Goal: Task Accomplishment & Management: Use online tool/utility

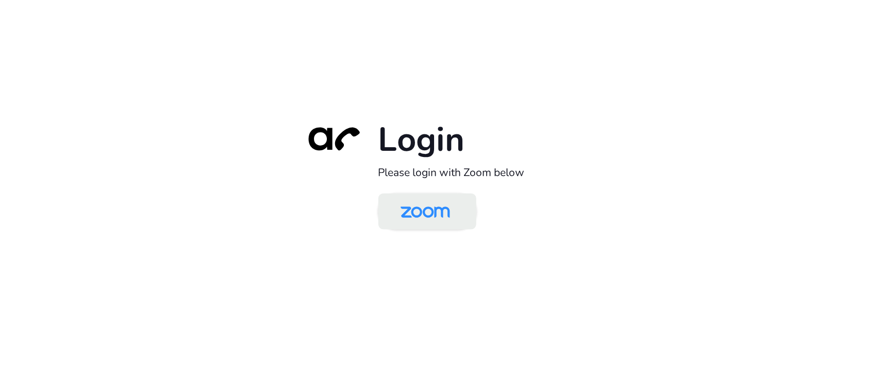
click at [415, 213] on img at bounding box center [425, 212] width 71 height 33
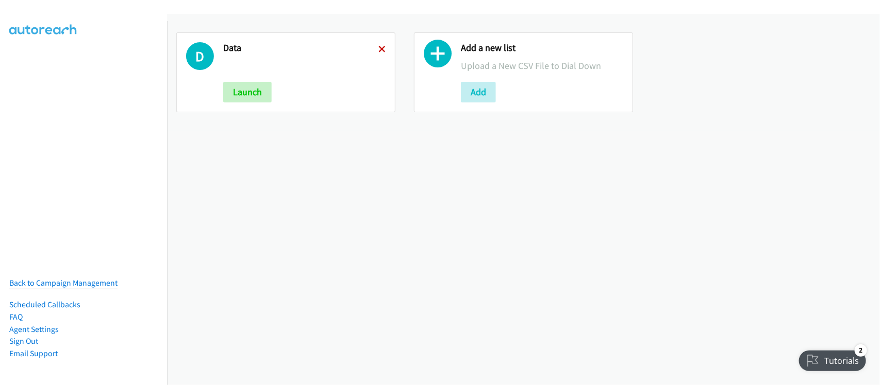
click at [378, 47] on icon at bounding box center [381, 49] width 7 height 7
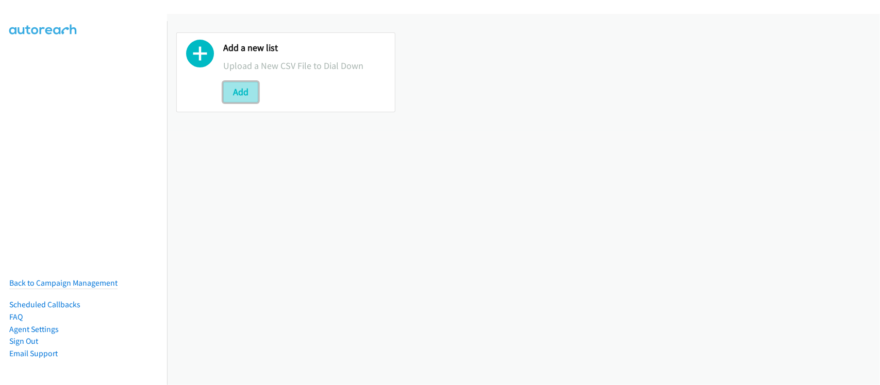
click at [245, 93] on button "Add" at bounding box center [240, 92] width 35 height 21
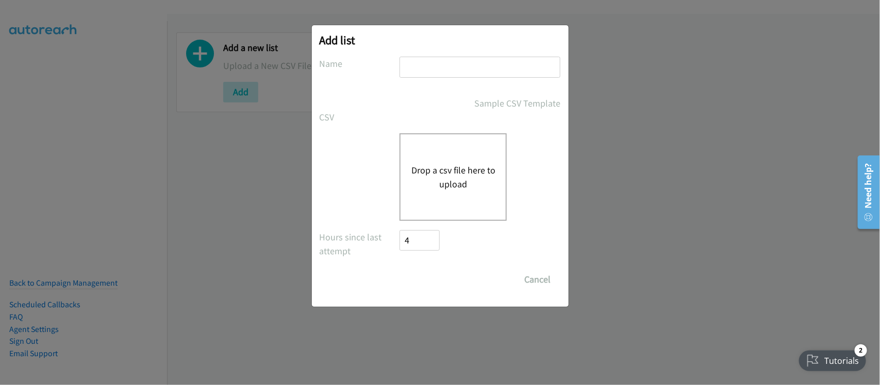
click at [461, 64] on input "text" at bounding box center [479, 67] width 161 height 21
type input "DATA"
click at [452, 202] on div "Drop a csv file here to upload" at bounding box center [452, 177] width 107 height 88
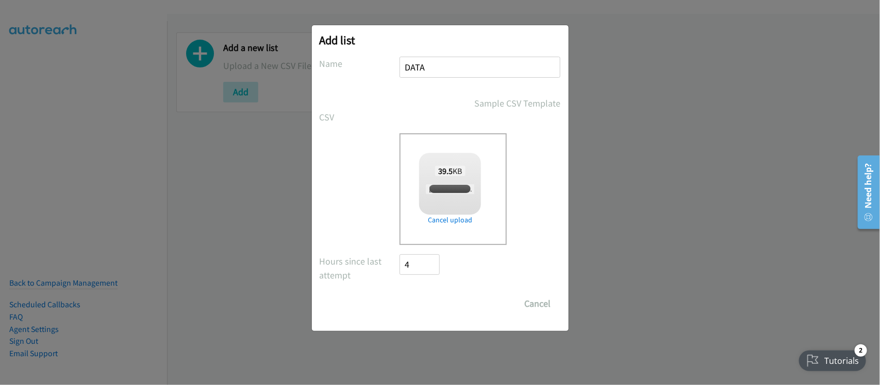
checkbox input "true"
click at [431, 307] on input "Save List" at bounding box center [427, 304] width 54 height 21
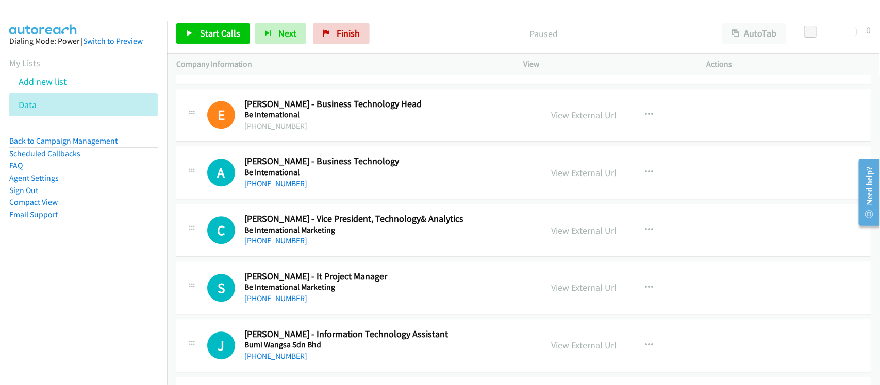
scroll to position [6377, 0]
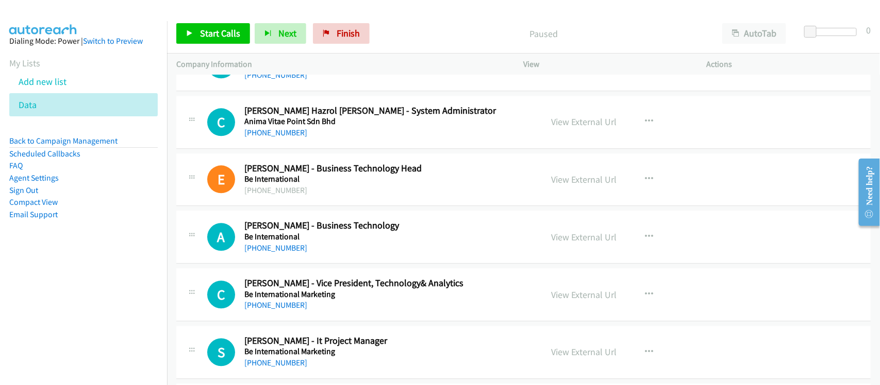
click at [116, 270] on nav "Dialing Mode: Power | Switch to Preview My Lists Add new list Data Back to Camp…" at bounding box center [83, 213] width 167 height 385
click at [121, 263] on aside "Dialing Mode: Power | Switch to Preview My Lists Add new list Data Back to Camp…" at bounding box center [83, 144] width 167 height 246
click at [0, 285] on nav "Dialing Mode: Power | Switch to Preview My Lists Add new list Data Back to Camp…" at bounding box center [83, 213] width 167 height 385
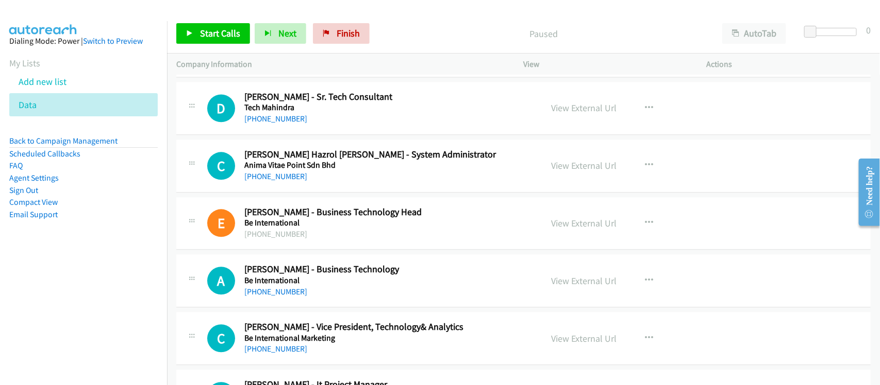
scroll to position [6313, 0]
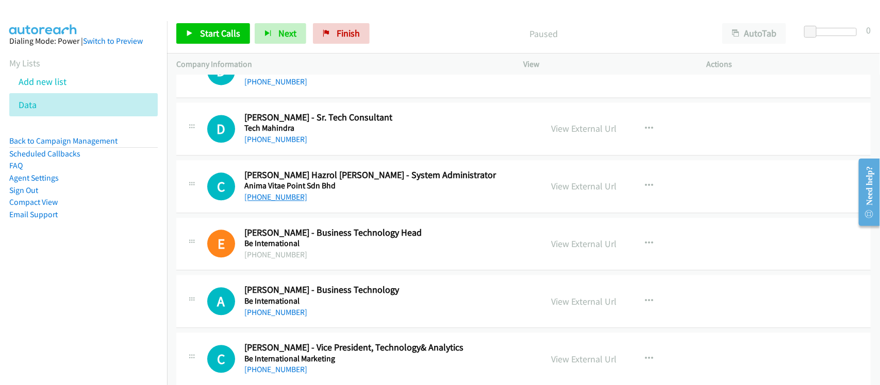
click at [279, 202] on link "[PHONE_NUMBER]" at bounding box center [275, 197] width 63 height 10
click at [276, 317] on link "[PHONE_NUMBER]" at bounding box center [275, 313] width 63 height 10
click at [32, 291] on nav "Dialing Mode: Power | Switch to Preview My Lists Add new list Data Back to Camp…" at bounding box center [83, 213] width 167 height 385
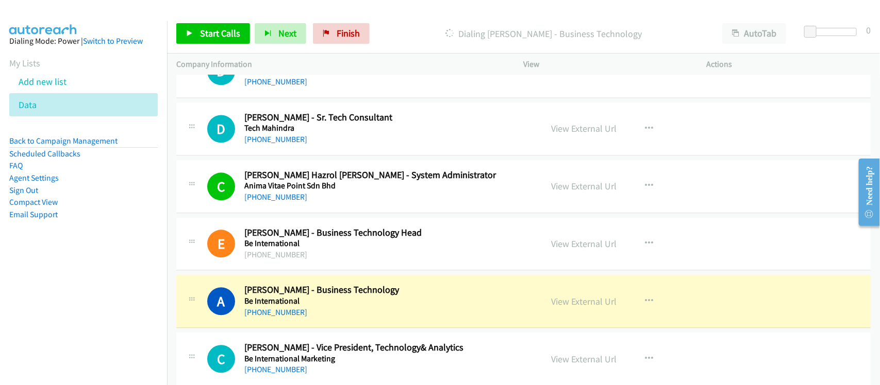
scroll to position [6377, 0]
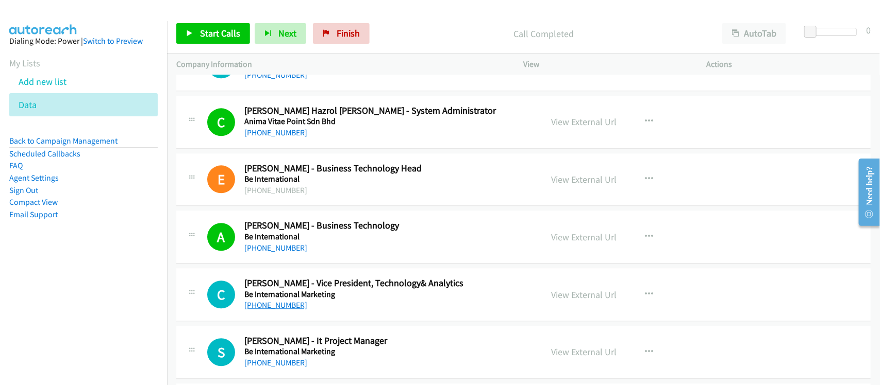
click at [272, 310] on link "[PHONE_NUMBER]" at bounding box center [275, 305] width 63 height 10
click at [326, 255] on div "[PHONE_NUMBER]" at bounding box center [386, 248] width 284 height 12
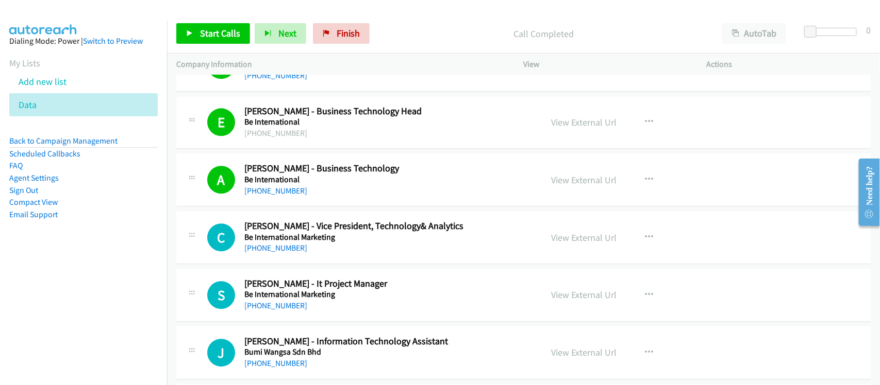
scroll to position [6506, 0]
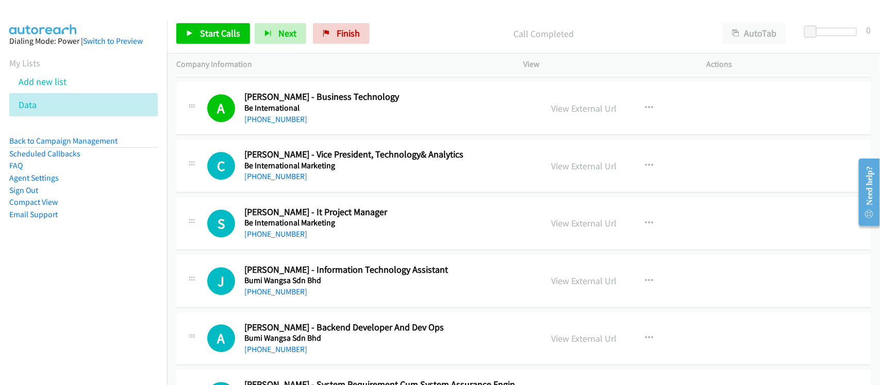
click at [289, 181] on link "[PHONE_NUMBER]" at bounding box center [275, 177] width 63 height 10
click at [271, 239] on link "[PHONE_NUMBER]" at bounding box center [275, 234] width 63 height 10
drag, startPoint x: 285, startPoint y: 300, endPoint x: 344, endPoint y: 297, distance: 58.8
click at [285, 297] on link "[PHONE_NUMBER]" at bounding box center [275, 292] width 63 height 10
click at [270, 297] on link "[PHONE_NUMBER]" at bounding box center [275, 292] width 63 height 10
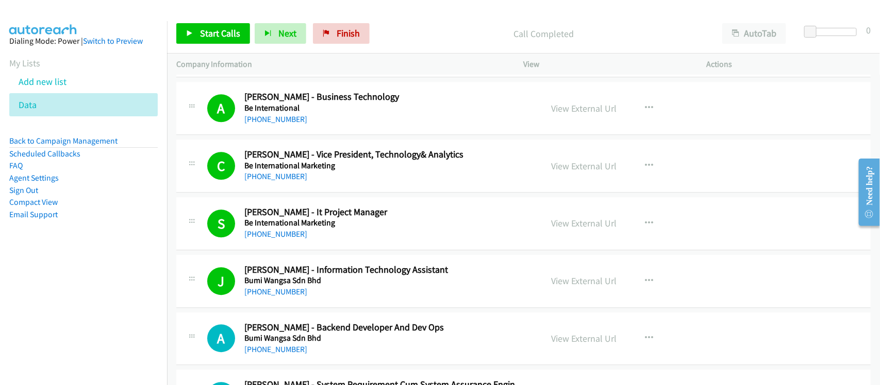
drag, startPoint x: 95, startPoint y: 333, endPoint x: 181, endPoint y: 294, distance: 94.5
click at [95, 333] on nav "Dialing Mode: Power | Switch to Preview My Lists Add new list Data Back to Camp…" at bounding box center [83, 213] width 167 height 385
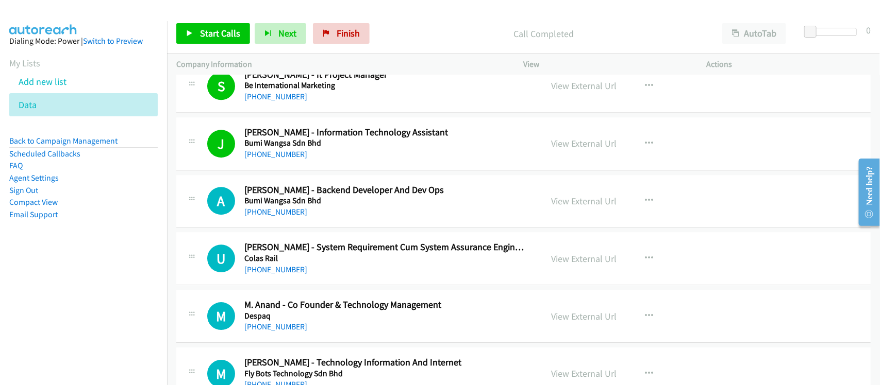
scroll to position [6699, 0]
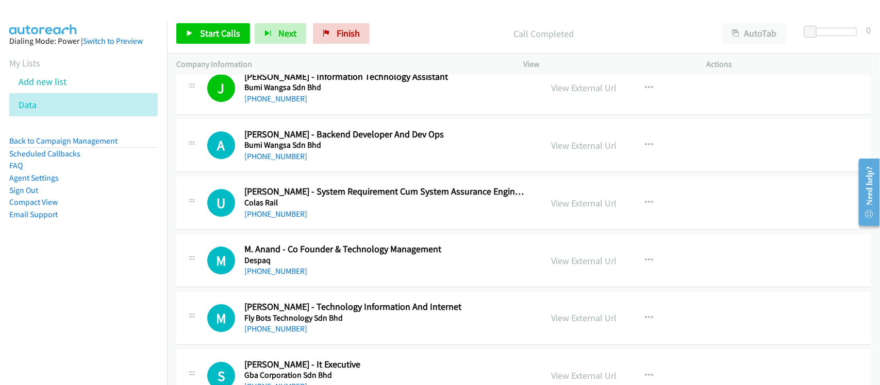
drag, startPoint x: 290, startPoint y: 169, endPoint x: 425, endPoint y: 180, distance: 135.5
click at [290, 161] on link "[PHONE_NUMBER]" at bounding box center [275, 156] width 63 height 10
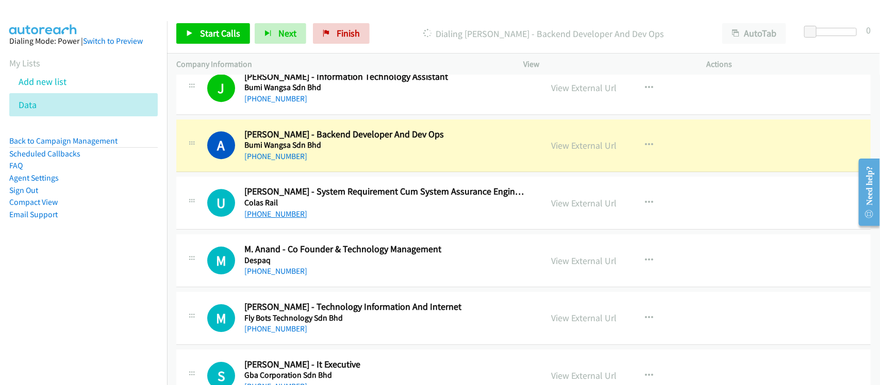
click at [277, 219] on link "[PHONE_NUMBER]" at bounding box center [275, 214] width 63 height 10
click at [302, 221] on div "[PHONE_NUMBER]" at bounding box center [386, 214] width 284 height 12
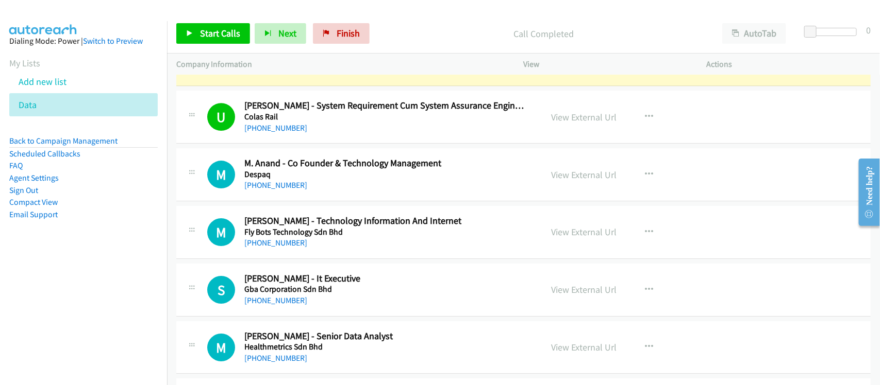
scroll to position [6764, 0]
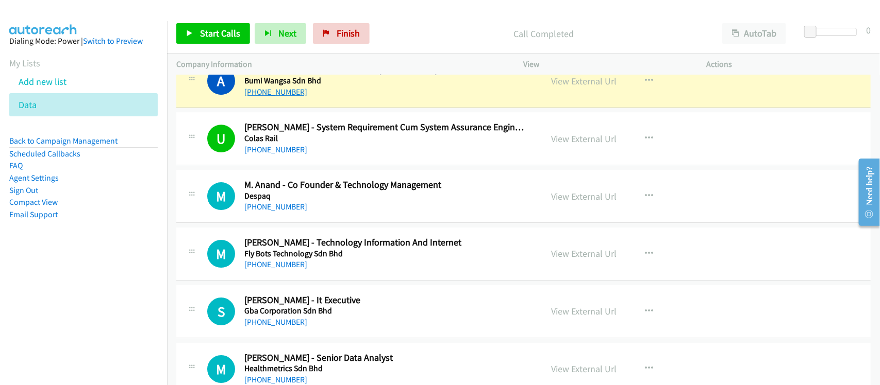
click at [275, 97] on link "[PHONE_NUMBER]" at bounding box center [275, 92] width 63 height 10
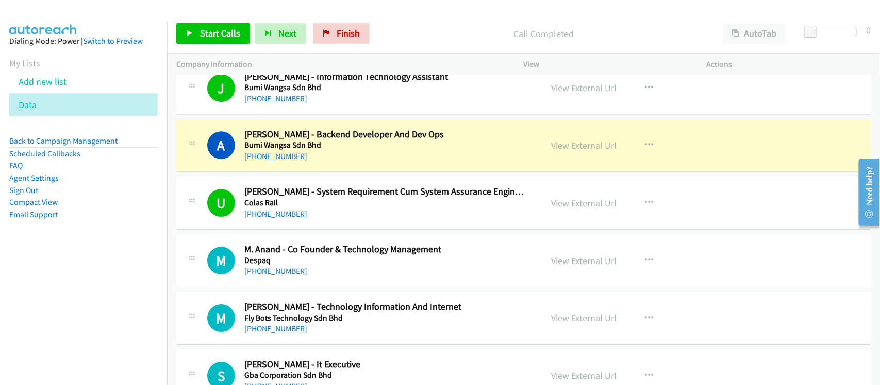
click at [281, 266] on h5 "Despaq" at bounding box center [386, 261] width 284 height 10
drag, startPoint x: 278, startPoint y: 279, endPoint x: 330, endPoint y: 279, distance: 52.0
click at [278, 276] on link "[PHONE_NUMBER]" at bounding box center [275, 271] width 63 height 10
click at [306, 221] on div "[PHONE_NUMBER]" at bounding box center [386, 214] width 284 height 12
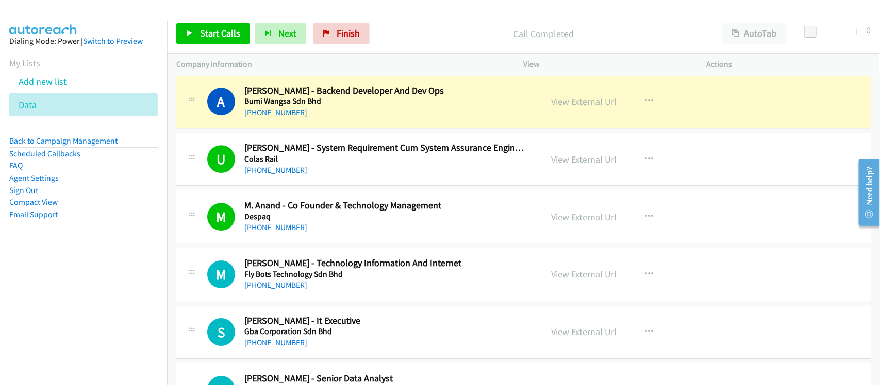
scroll to position [6764, 0]
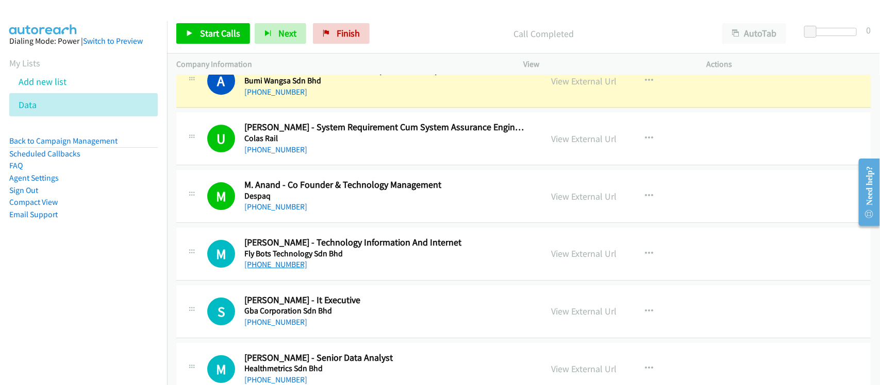
click at [287, 270] on link "[PHONE_NUMBER]" at bounding box center [275, 265] width 63 height 10
click at [333, 281] on div "M Callback Scheduled Muhammad Ikhwan Hazli - Technology Information And Interne…" at bounding box center [523, 254] width 694 height 53
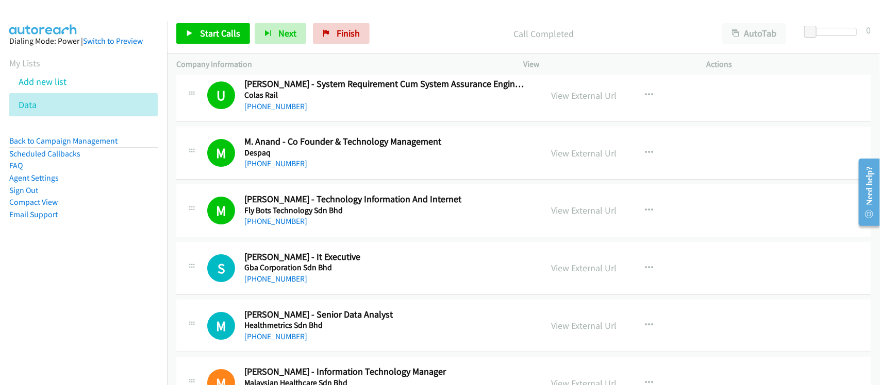
scroll to position [6828, 0]
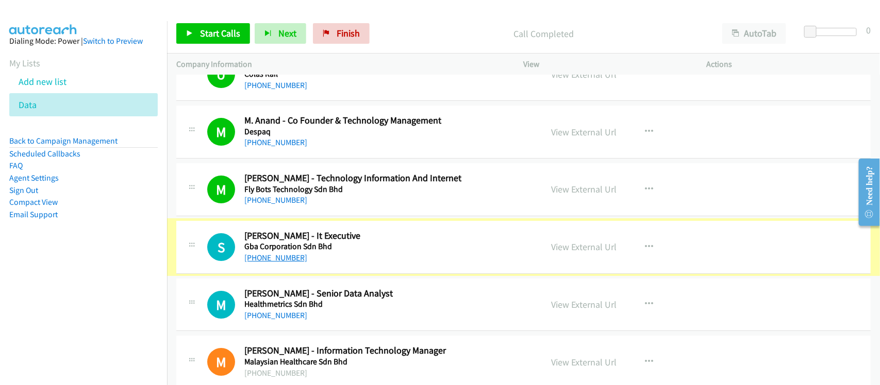
click at [287, 263] on link "[PHONE_NUMBER]" at bounding box center [275, 258] width 63 height 10
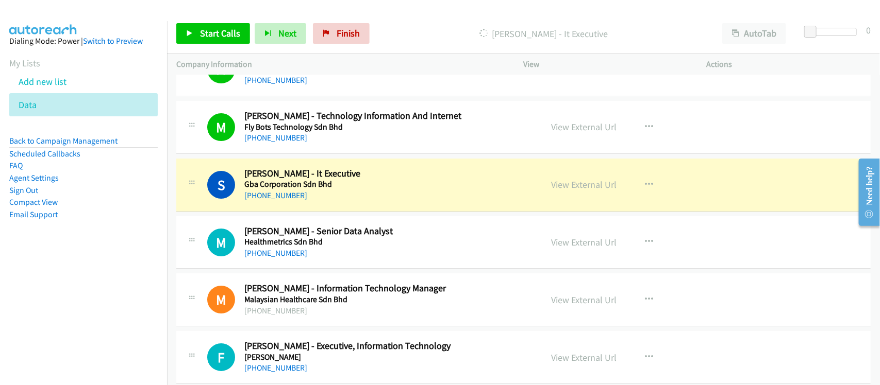
scroll to position [6893, 0]
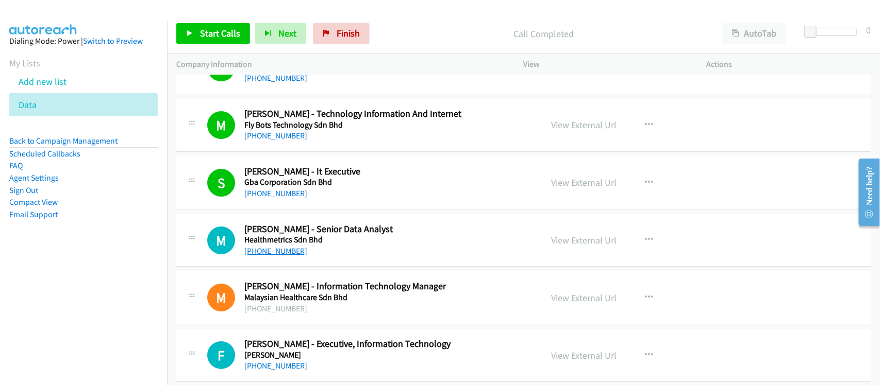
click at [258, 256] on link "[PHONE_NUMBER]" at bounding box center [275, 251] width 63 height 10
drag, startPoint x: 329, startPoint y: 270, endPoint x: 319, endPoint y: 264, distance: 10.9
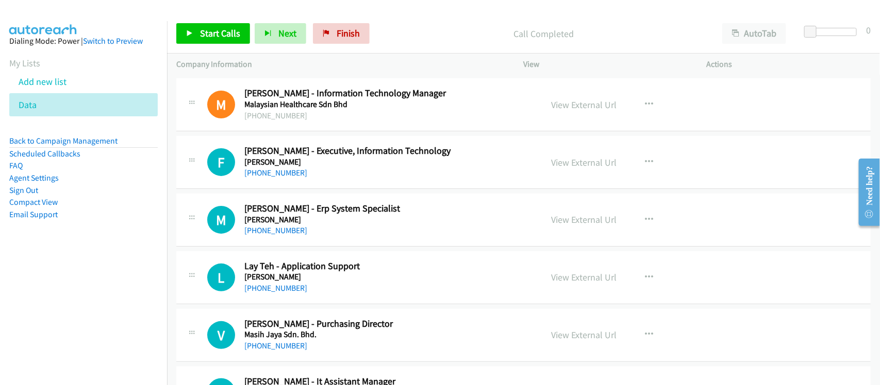
scroll to position [7021, 0]
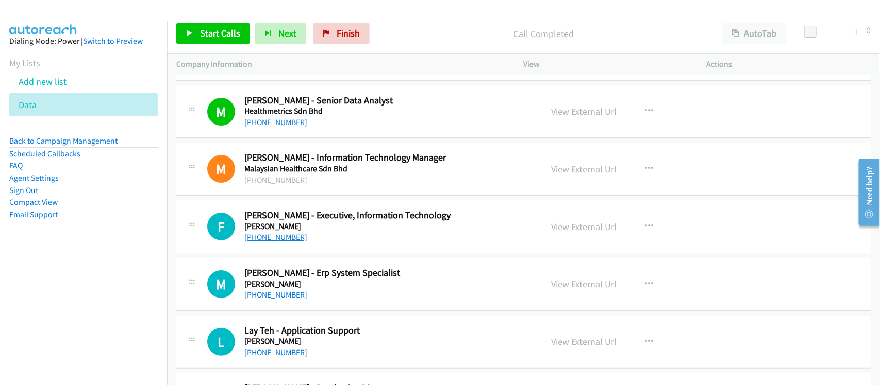
click at [272, 242] on link "[PHONE_NUMBER]" at bounding box center [275, 237] width 63 height 10
drag, startPoint x: 265, startPoint y: 303, endPoint x: 325, endPoint y: 292, distance: 60.3
click at [265, 300] on link "[PHONE_NUMBER]" at bounding box center [275, 295] width 63 height 10
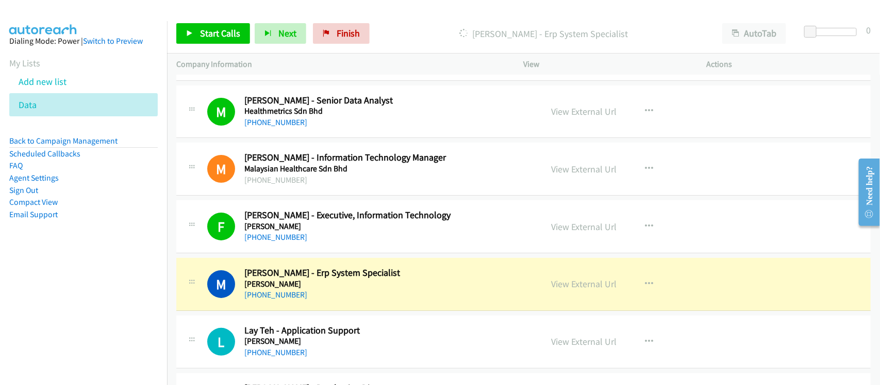
click at [296, 242] on link "[PHONE_NUMBER]" at bounding box center [275, 237] width 63 height 10
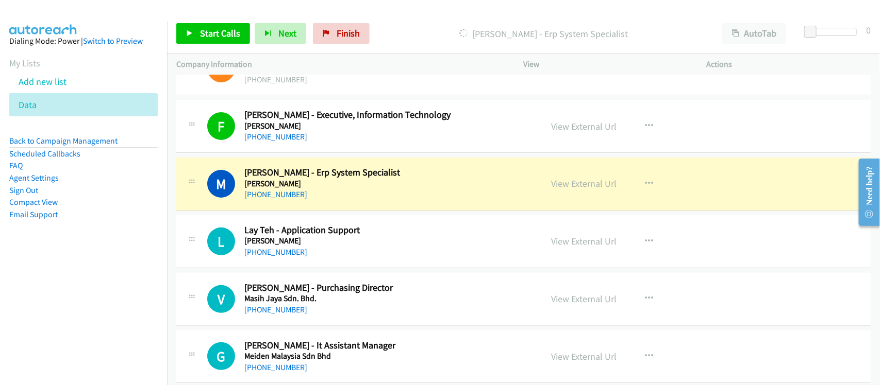
scroll to position [7150, 0]
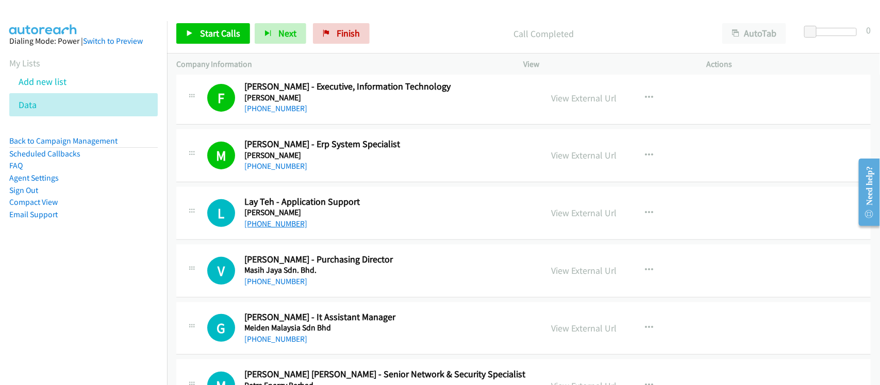
click at [278, 229] on link "[PHONE_NUMBER]" at bounding box center [275, 224] width 63 height 10
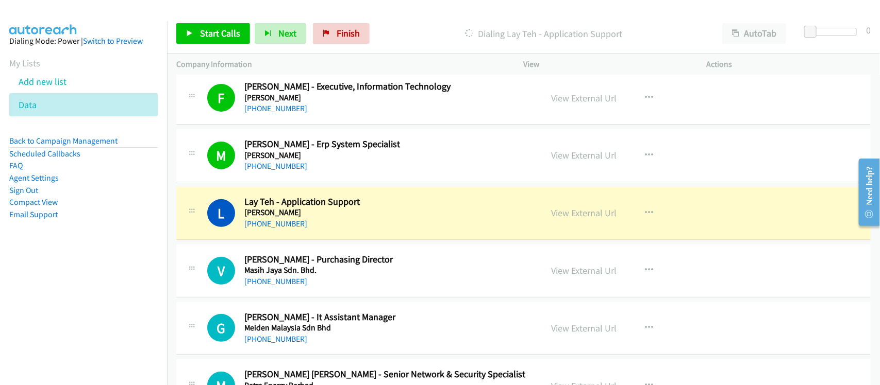
drag, startPoint x: 271, startPoint y: 292, endPoint x: 372, endPoint y: 278, distance: 102.4
click at [271, 287] on link "[PHONE_NUMBER]" at bounding box center [275, 282] width 63 height 10
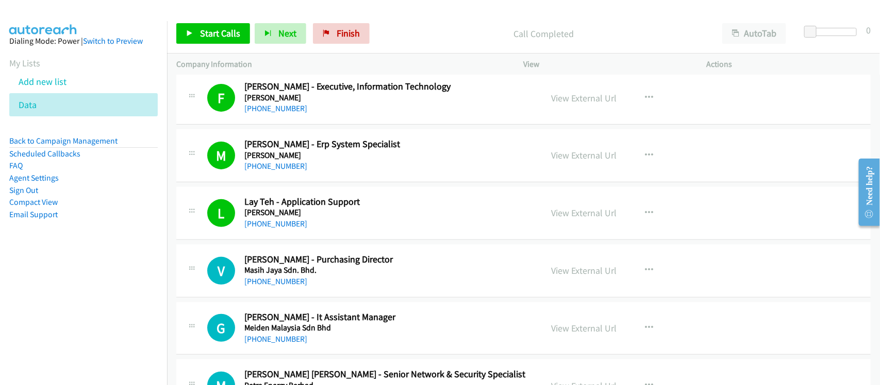
click at [314, 298] on div "V Callback Scheduled Vincent Ong - Purchasing Director Masih Jaya Sdn. Bhd. Asi…" at bounding box center [523, 271] width 694 height 53
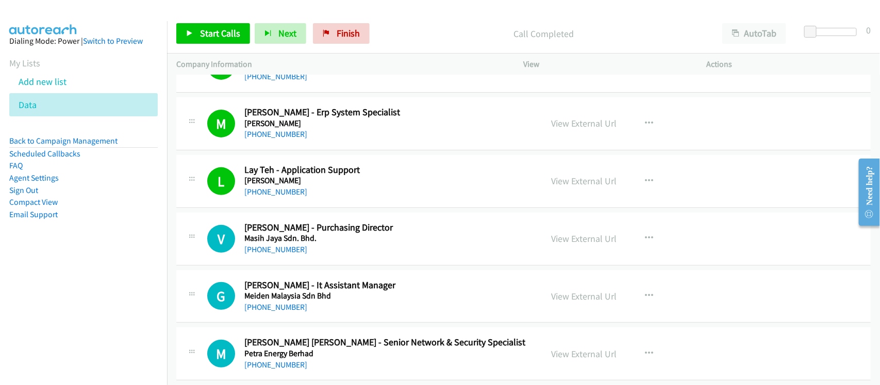
scroll to position [7215, 0]
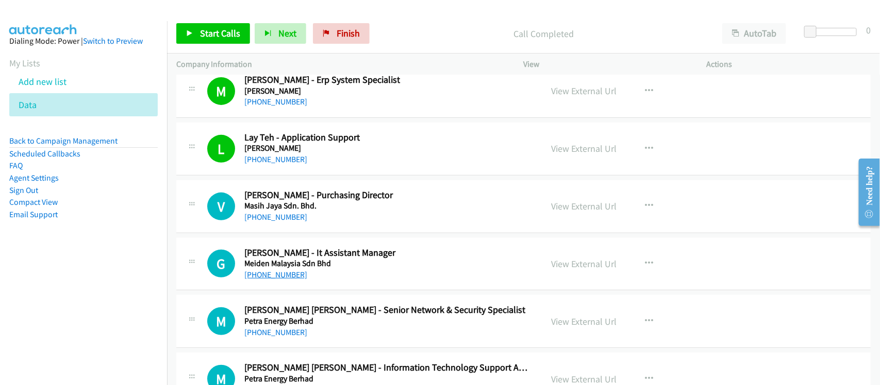
click at [271, 280] on link "[PHONE_NUMBER]" at bounding box center [275, 275] width 63 height 10
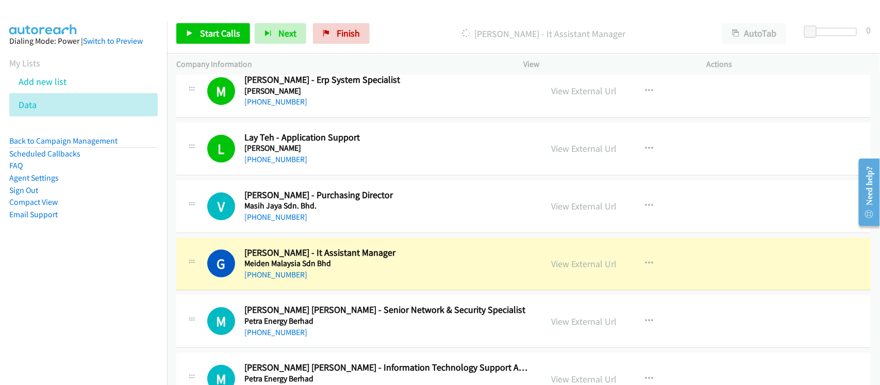
click at [342, 291] on div "G Callback Scheduled Guang Yong - It Assistant Manager Meiden Malaysia Sdn Bhd …" at bounding box center [523, 264] width 694 height 53
click at [588, 270] on link "View External Url" at bounding box center [583, 264] width 65 height 12
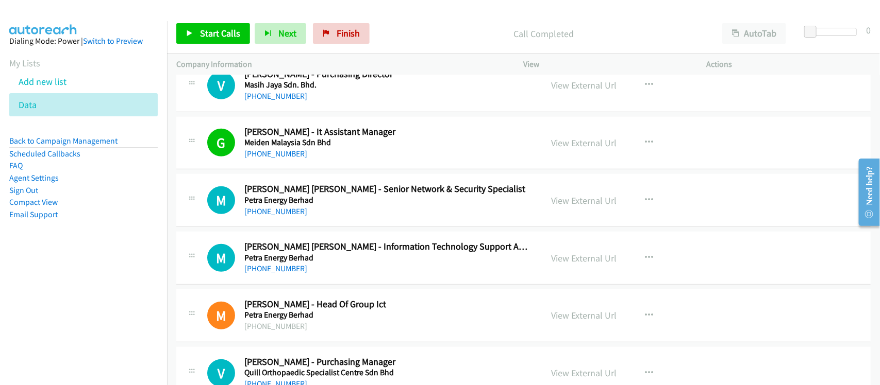
scroll to position [7344, 0]
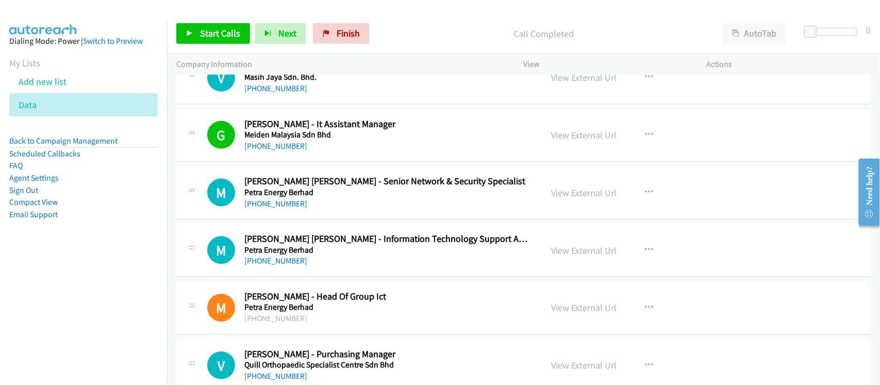
drag, startPoint x: 276, startPoint y: 210, endPoint x: 331, endPoint y: 215, distance: 54.8
click at [276, 209] on link "[PHONE_NUMBER]" at bounding box center [275, 204] width 63 height 10
drag, startPoint x: 291, startPoint y: 277, endPoint x: 313, endPoint y: 274, distance: 22.4
click at [291, 266] on link "[PHONE_NUMBER]" at bounding box center [275, 261] width 63 height 10
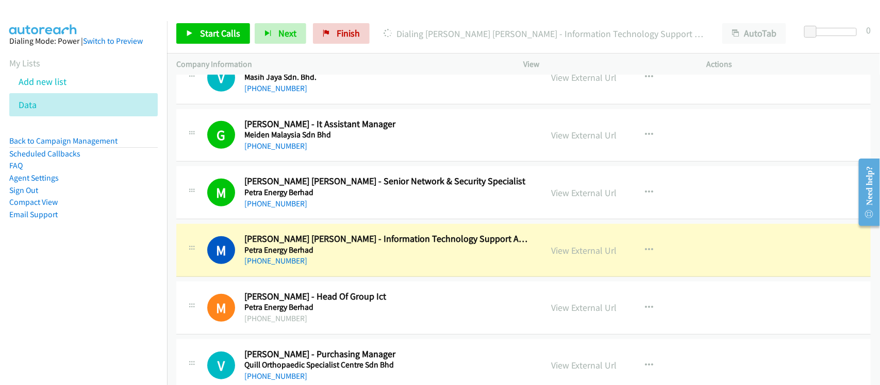
click at [338, 325] on div "[PHONE_NUMBER]" at bounding box center [386, 319] width 284 height 12
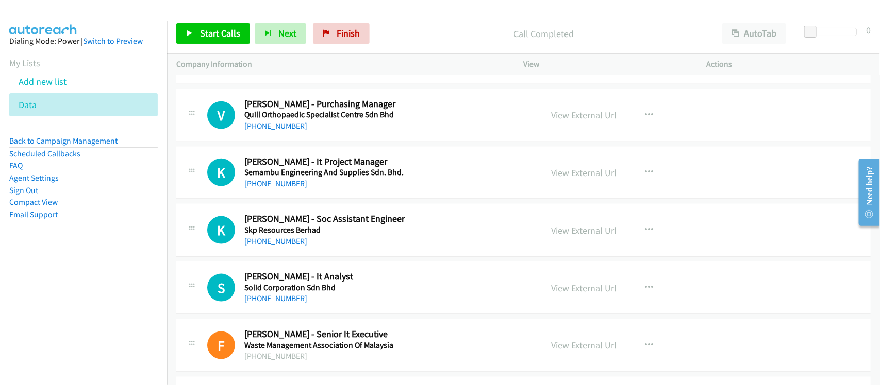
scroll to position [7601, 0]
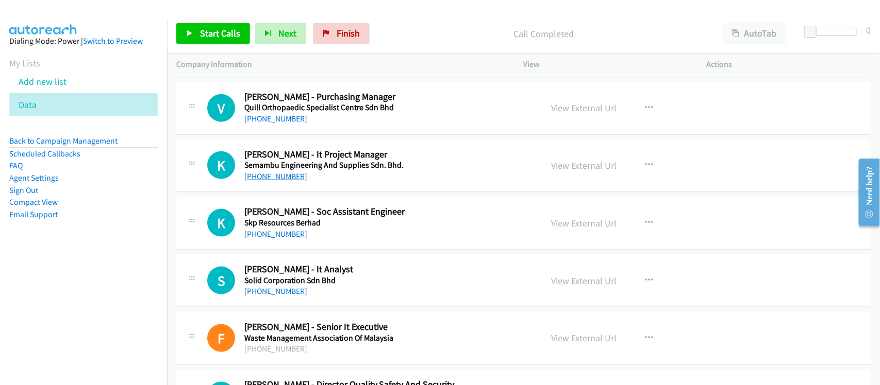
click at [274, 181] on link "[PHONE_NUMBER]" at bounding box center [275, 177] width 63 height 10
click at [288, 239] on link "[PHONE_NUMBER]" at bounding box center [275, 234] width 63 height 10
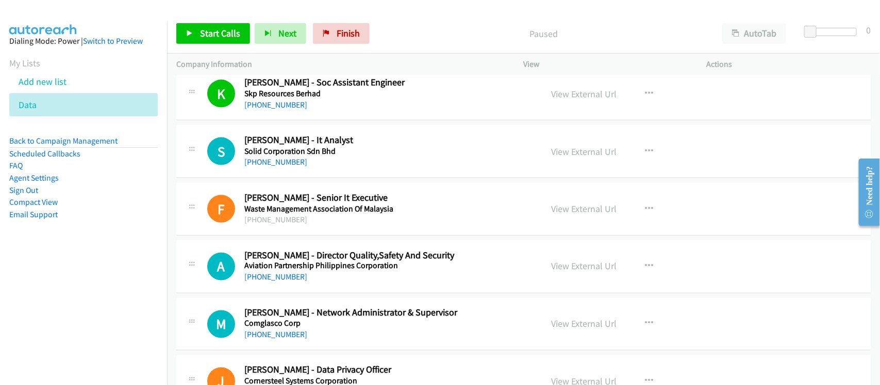
scroll to position [7730, 0]
drag, startPoint x: 284, startPoint y: 119, endPoint x: 369, endPoint y: 114, distance: 85.2
click at [284, 111] on link "[PHONE_NUMBER]" at bounding box center [275, 106] width 63 height 10
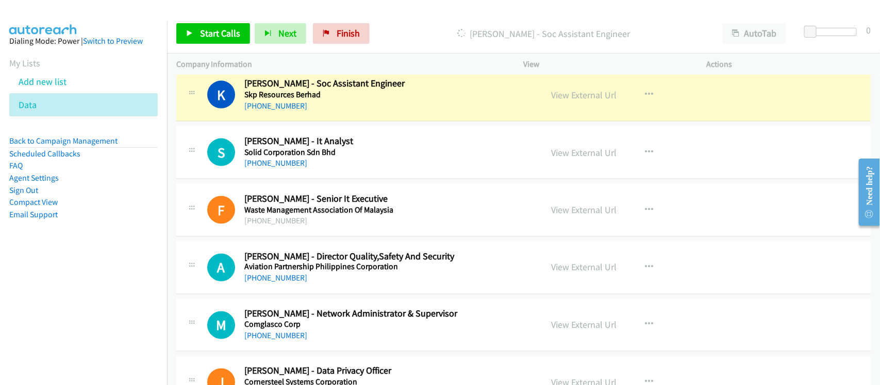
click at [247, 169] on div "[PHONE_NUMBER]" at bounding box center [386, 163] width 284 height 12
click at [282, 168] on link "[PHONE_NUMBER]" at bounding box center [275, 163] width 63 height 10
click at [140, 256] on aside "Dialing Mode: Power | Switch to Preview My Lists Add new list Data Back to Camp…" at bounding box center [83, 144] width 167 height 246
click at [334, 170] on div "[PHONE_NUMBER]" at bounding box center [386, 163] width 284 height 12
click at [286, 100] on h5 "Skp Resources Berhad" at bounding box center [386, 95] width 284 height 10
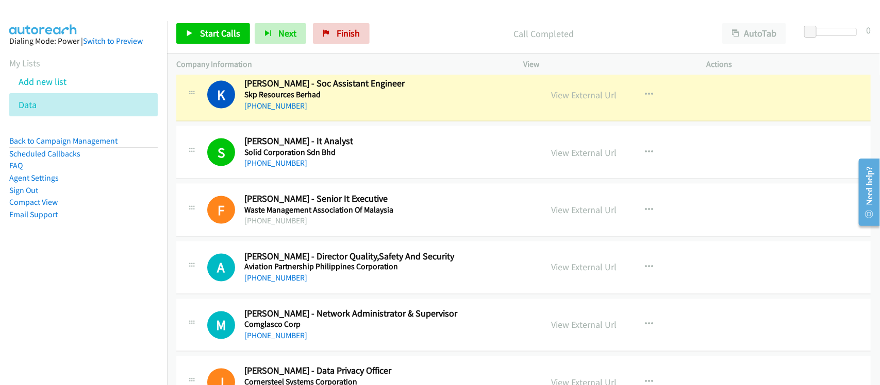
click at [284, 111] on link "[PHONE_NUMBER]" at bounding box center [275, 106] width 63 height 10
click at [276, 283] on link "[PHONE_NUMBER]" at bounding box center [275, 279] width 63 height 10
click at [325, 295] on div "A Callback Scheduled [PERSON_NAME] - Director Quality,Safety And Security Aviat…" at bounding box center [523, 268] width 694 height 53
click at [378, 285] on div "[PHONE_NUMBER]" at bounding box center [386, 279] width 284 height 12
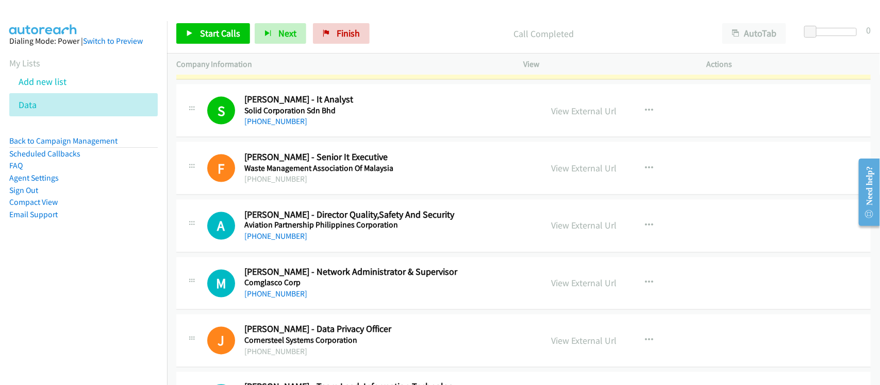
scroll to position [7794, 0]
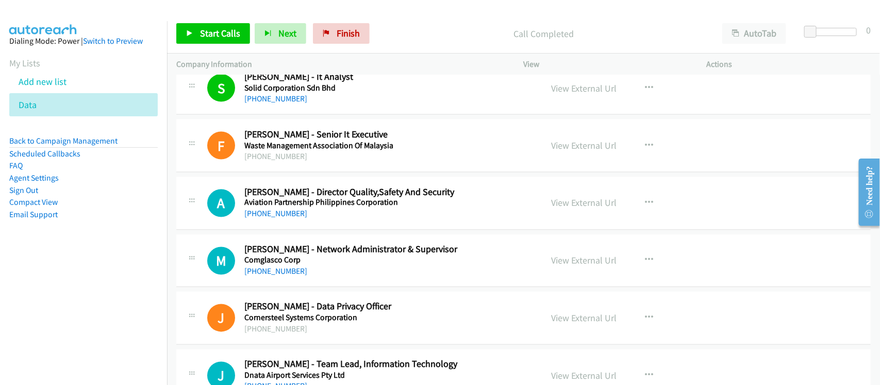
click at [281, 277] on link "[PHONE_NUMBER]" at bounding box center [275, 272] width 63 height 10
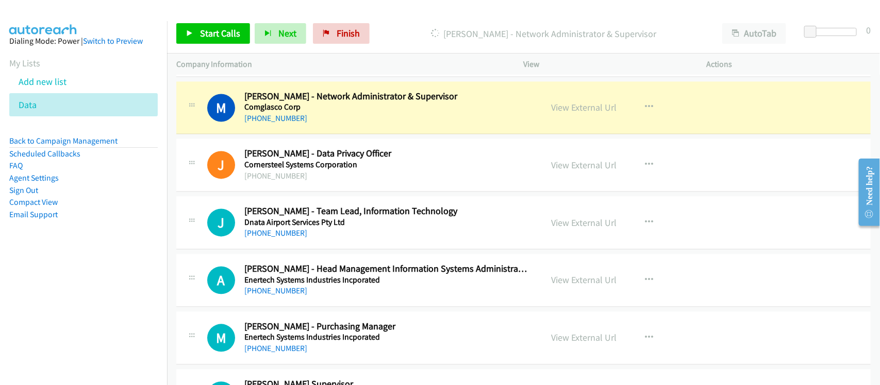
scroll to position [7987, 0]
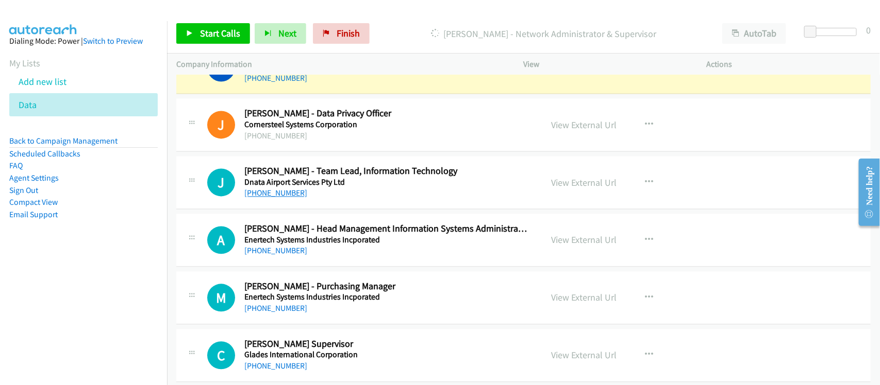
click at [256, 198] on link "[PHONE_NUMBER]" at bounding box center [275, 194] width 63 height 10
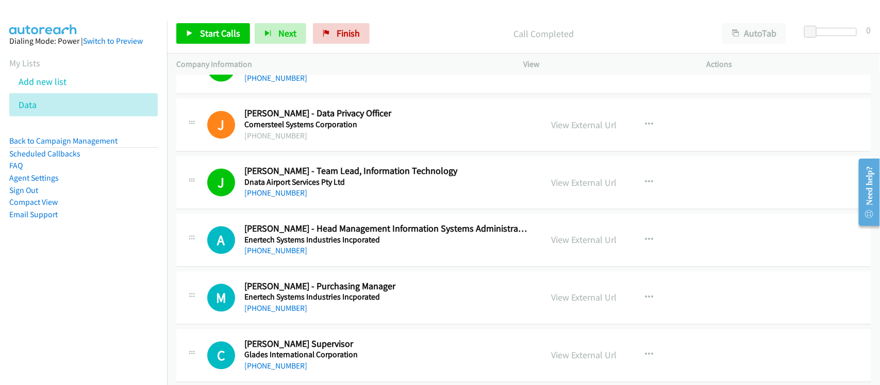
drag, startPoint x: 273, startPoint y: 263, endPoint x: 444, endPoint y: 272, distance: 170.8
click at [259, 256] on link "[PHONE_NUMBER]" at bounding box center [275, 251] width 63 height 10
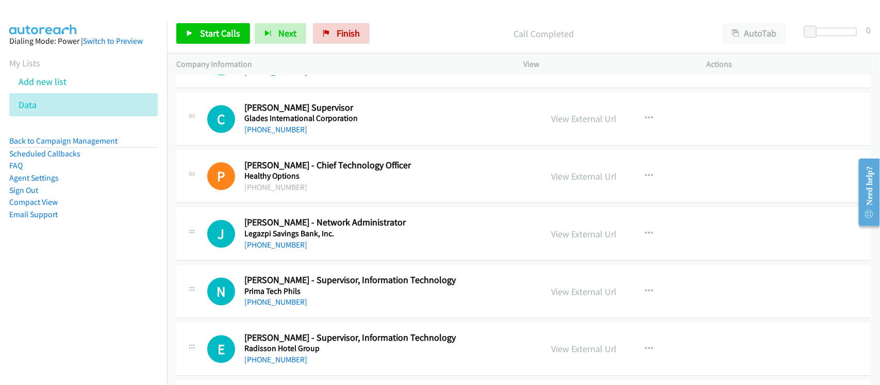
scroll to position [8245, 0]
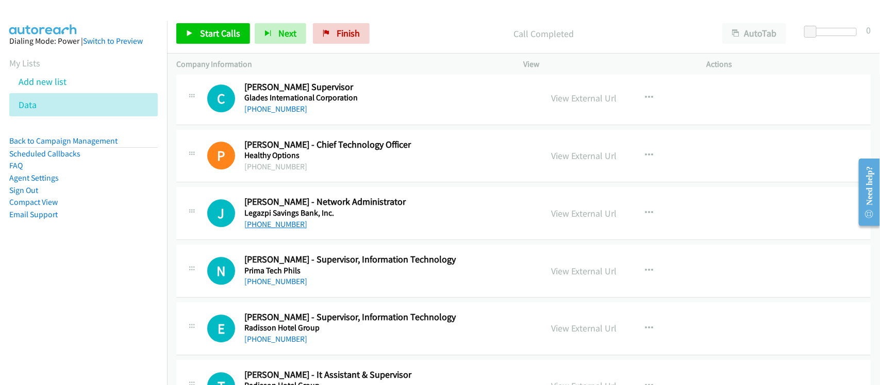
click at [286, 229] on link "[PHONE_NUMBER]" at bounding box center [275, 225] width 63 height 10
drag, startPoint x: 270, startPoint y: 295, endPoint x: 285, endPoint y: 291, distance: 16.0
click at [270, 287] on link "[PHONE_NUMBER]" at bounding box center [275, 282] width 63 height 10
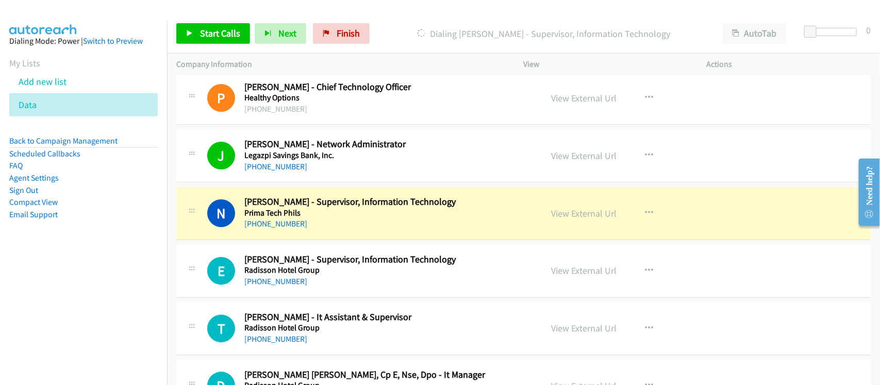
scroll to position [8374, 0]
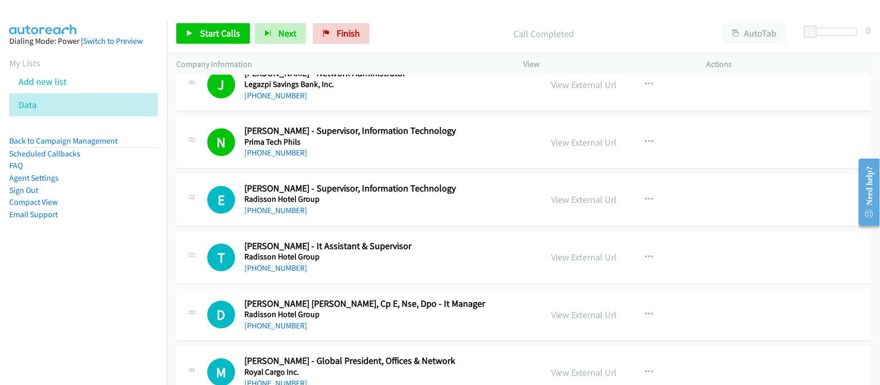
drag, startPoint x: 290, startPoint y: 226, endPoint x: 332, endPoint y: 225, distance: 42.8
click at [290, 215] on link "[PHONE_NUMBER]" at bounding box center [275, 211] width 63 height 10
click at [274, 284] on div "T Callback Scheduled [PERSON_NAME] - It Assistant & Supervisor Radisson Hotel G…" at bounding box center [523, 257] width 694 height 53
click at [280, 275] on div "[PHONE_NUMBER]" at bounding box center [386, 268] width 284 height 12
click at [282, 273] on link "[PHONE_NUMBER]" at bounding box center [275, 268] width 63 height 10
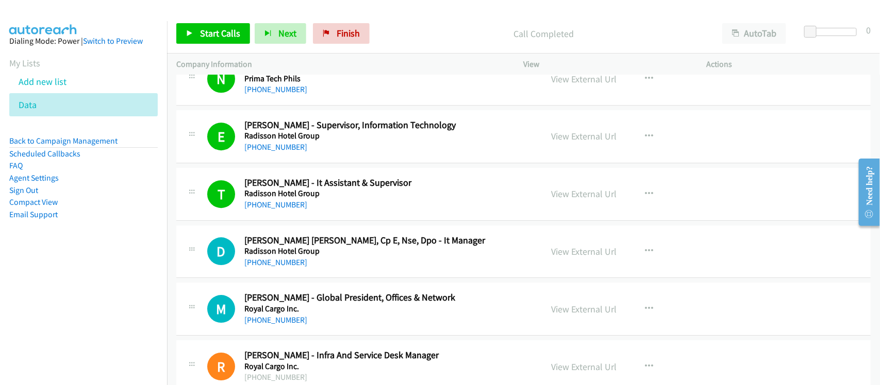
scroll to position [8438, 0]
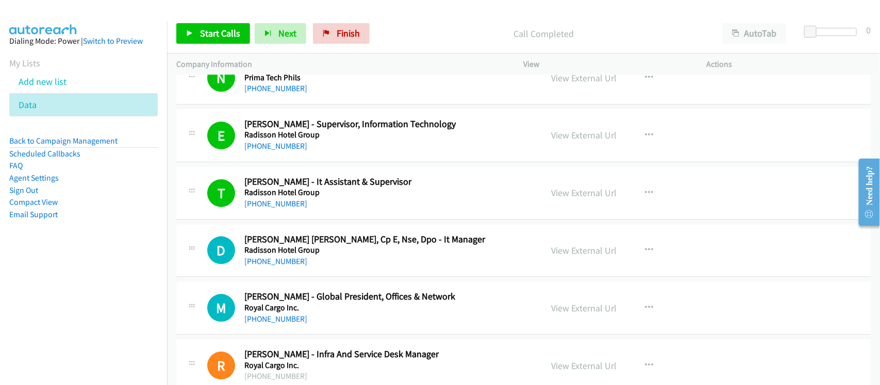
click at [333, 268] on div "[PHONE_NUMBER]" at bounding box center [386, 262] width 284 height 12
click at [277, 266] on link "[PHONE_NUMBER]" at bounding box center [275, 262] width 63 height 10
click at [297, 278] on div "D Callback Scheduled [PERSON_NAME] [PERSON_NAME], Cp E, Nse, Dpo - It Manager R…" at bounding box center [523, 251] width 694 height 53
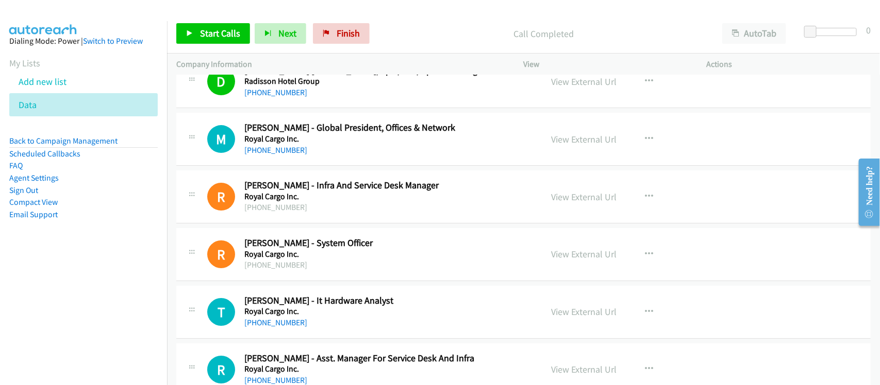
scroll to position [8631, 0]
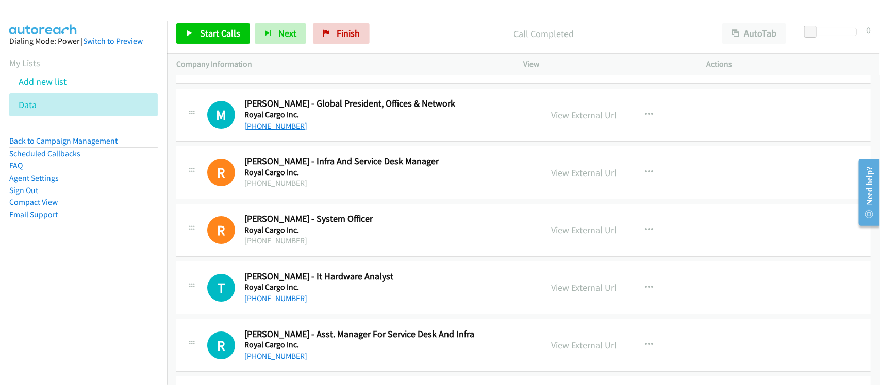
click at [290, 131] on link "[PHONE_NUMBER]" at bounding box center [275, 126] width 63 height 10
click at [284, 304] on link "[PHONE_NUMBER]" at bounding box center [275, 299] width 63 height 10
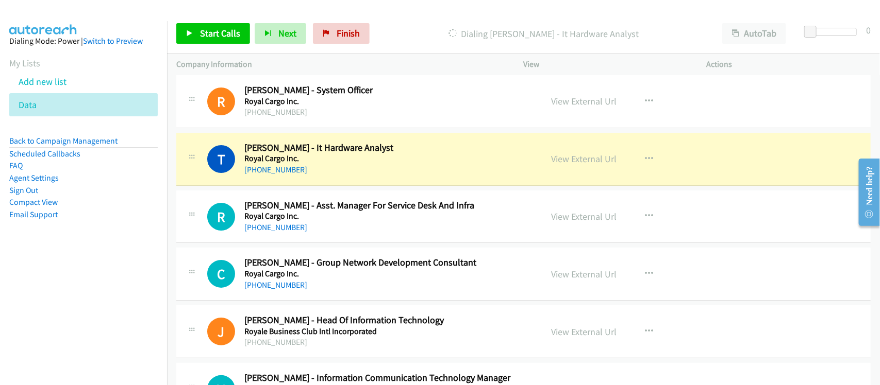
scroll to position [8825, 0]
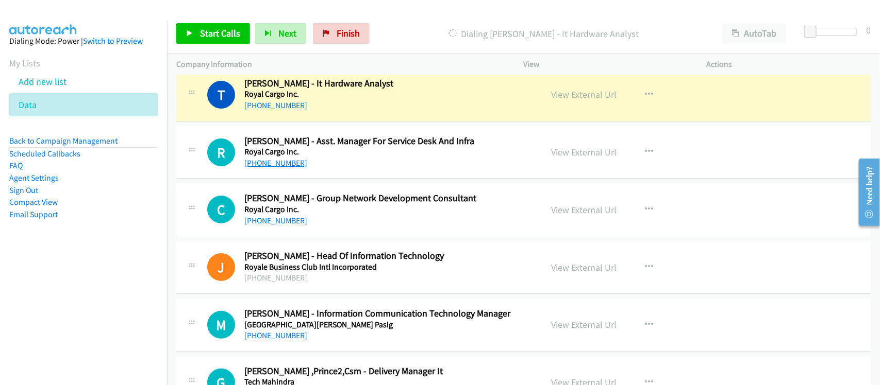
click at [290, 168] on link "[PHONE_NUMBER]" at bounding box center [275, 163] width 63 height 10
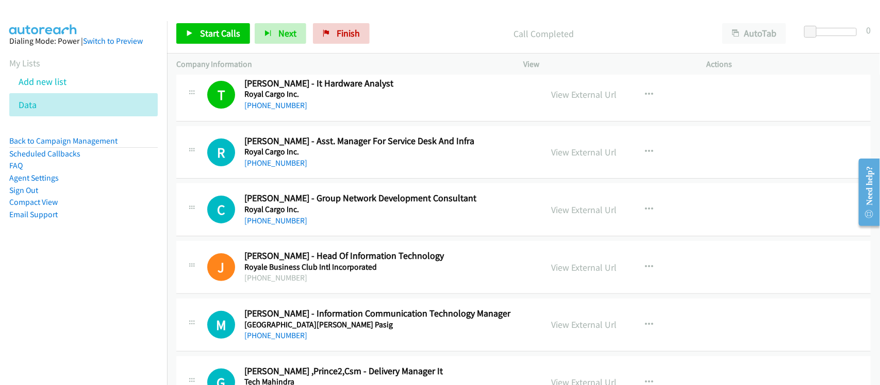
drag, startPoint x: 281, startPoint y: 175, endPoint x: 382, endPoint y: 190, distance: 102.0
click at [281, 168] on link "[PHONE_NUMBER]" at bounding box center [275, 163] width 63 height 10
click at [323, 227] on div "[PHONE_NUMBER]" at bounding box center [386, 221] width 284 height 12
click at [271, 168] on link "[PHONE_NUMBER]" at bounding box center [275, 163] width 63 height 10
click at [286, 226] on link "[PHONE_NUMBER]" at bounding box center [275, 221] width 63 height 10
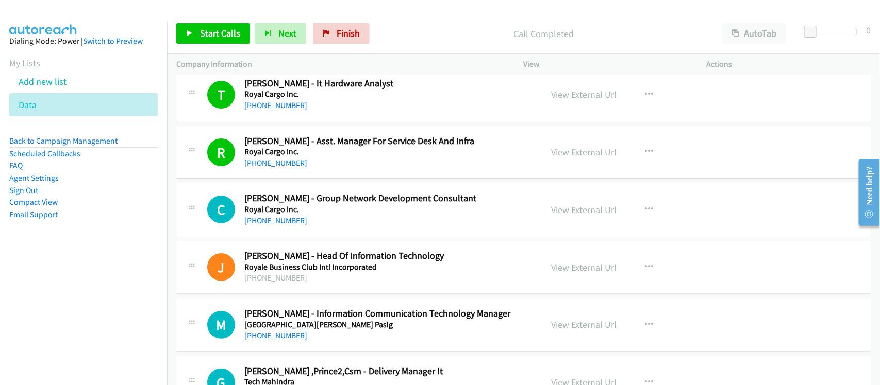
click at [325, 262] on h2 "[PERSON_NAME] - Head Of Information Technology" at bounding box center [386, 256] width 284 height 12
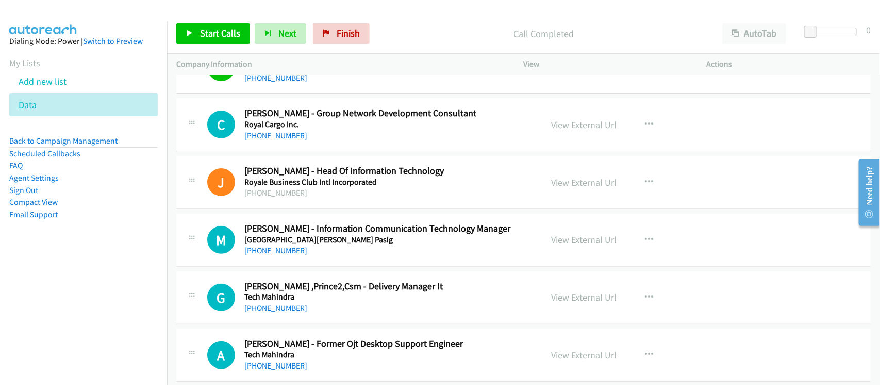
scroll to position [8889, 0]
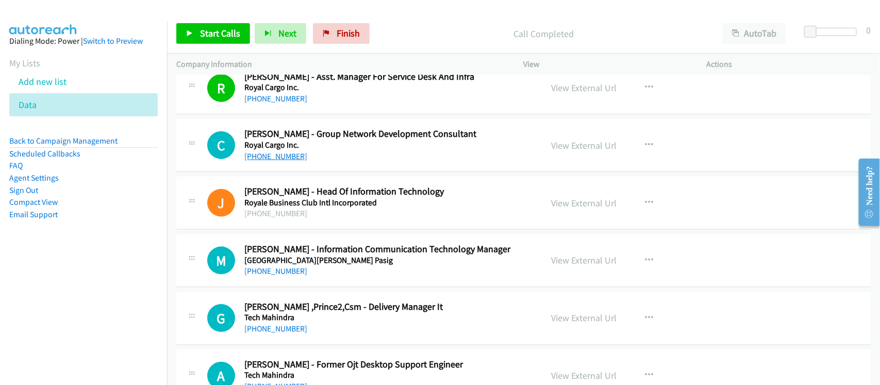
click at [276, 161] on link "[PHONE_NUMBER]" at bounding box center [275, 156] width 63 height 10
click at [320, 230] on div "J Callback Scheduled [PERSON_NAME] - Head Of Information Technology Royale Busi…" at bounding box center [523, 203] width 694 height 53
click at [281, 276] on link "[PHONE_NUMBER]" at bounding box center [275, 271] width 63 height 10
click at [289, 276] on link "[PHONE_NUMBER]" at bounding box center [275, 271] width 63 height 10
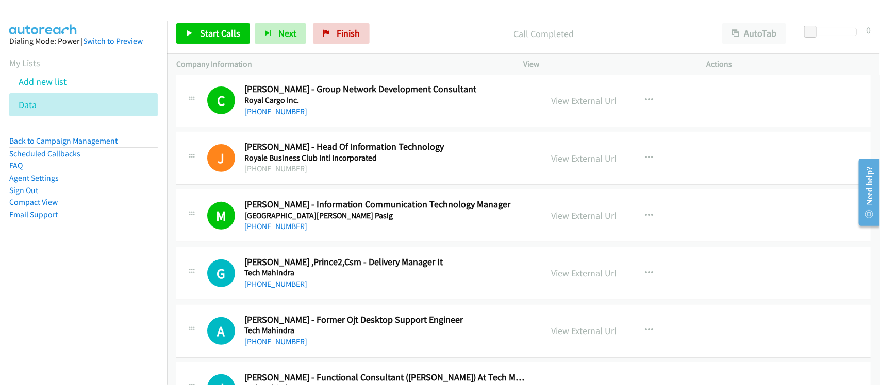
scroll to position [8953, 0]
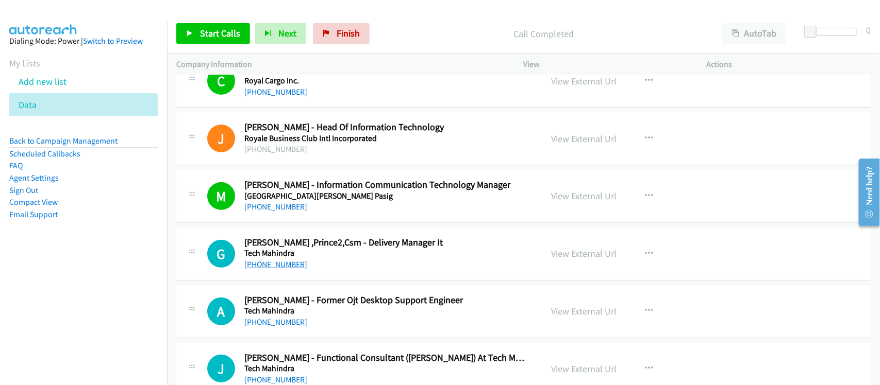
click at [294, 270] on link "[PHONE_NUMBER]" at bounding box center [275, 265] width 63 height 10
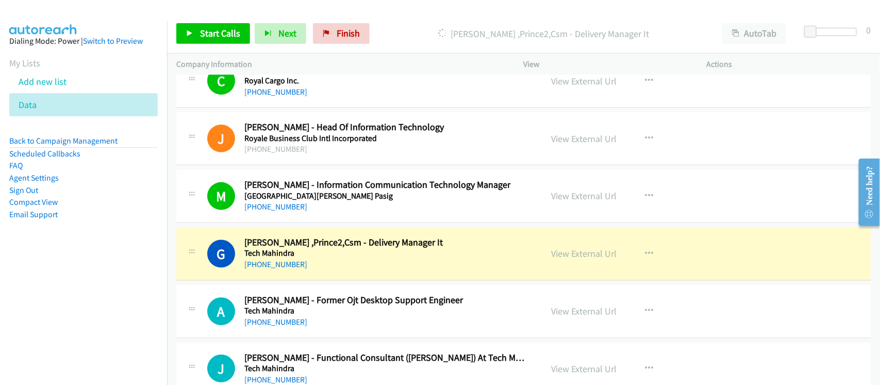
click at [336, 271] on div "[PHONE_NUMBER]" at bounding box center [386, 265] width 284 height 12
click at [563, 260] on link "View External Url" at bounding box center [583, 254] width 65 height 12
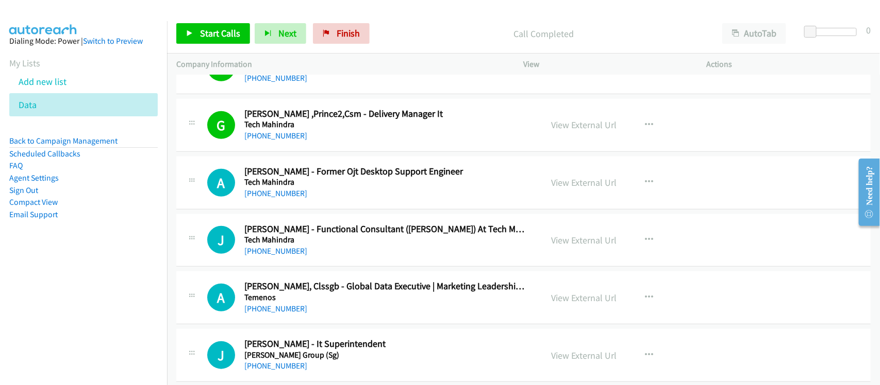
scroll to position [9147, 0]
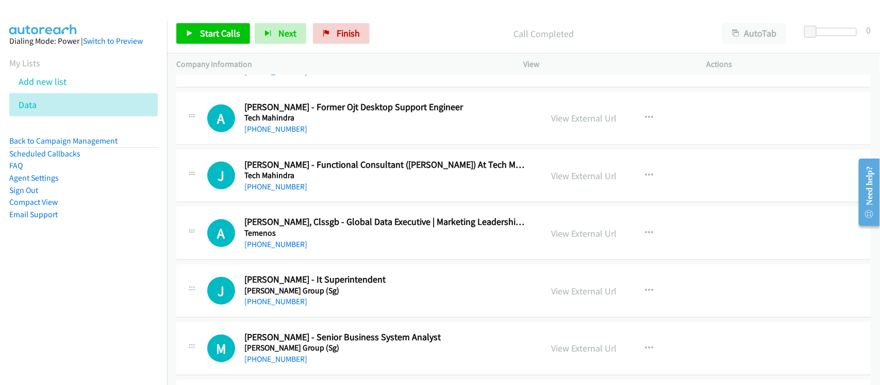
click at [279, 136] on div "[PHONE_NUMBER]" at bounding box center [386, 129] width 284 height 12
click at [279, 192] on link "[PHONE_NUMBER]" at bounding box center [275, 187] width 63 height 10
click at [321, 181] on h5 "Tech Mahindra" at bounding box center [386, 176] width 284 height 10
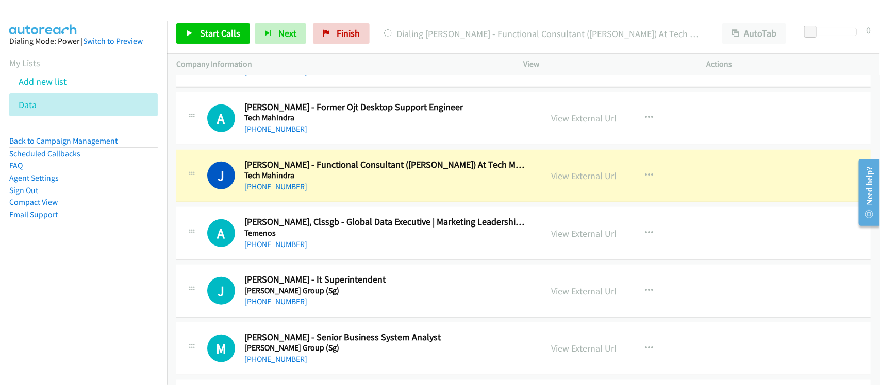
click at [343, 193] on div "[PHONE_NUMBER]" at bounding box center [386, 187] width 284 height 12
click at [574, 182] on link "View External Url" at bounding box center [583, 176] width 65 height 12
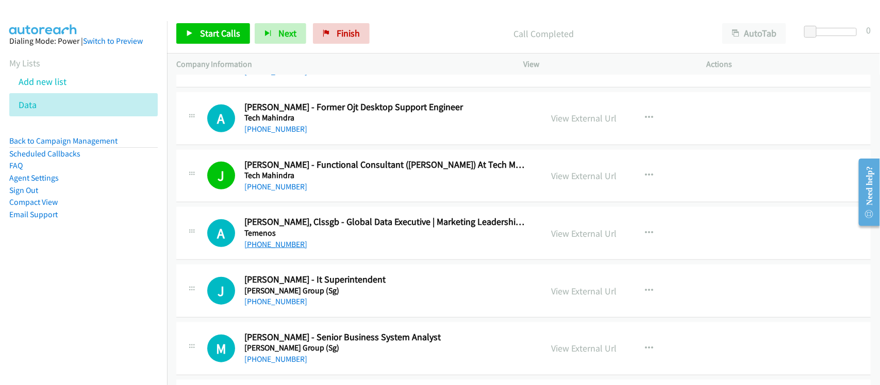
click at [267, 249] on link "[PHONE_NUMBER]" at bounding box center [275, 245] width 63 height 10
click at [339, 260] on div "A Callback Scheduled [PERSON_NAME], Clssgb - Global Data Executive | Marketing …" at bounding box center [523, 233] width 694 height 53
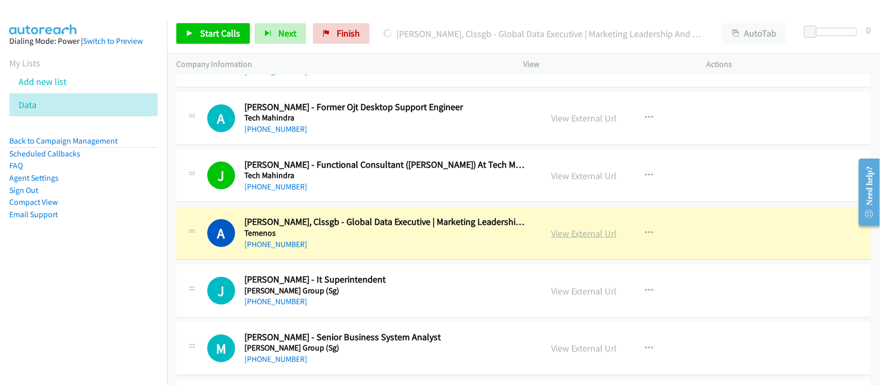
click at [599, 240] on link "View External Url" at bounding box center [583, 234] width 65 height 12
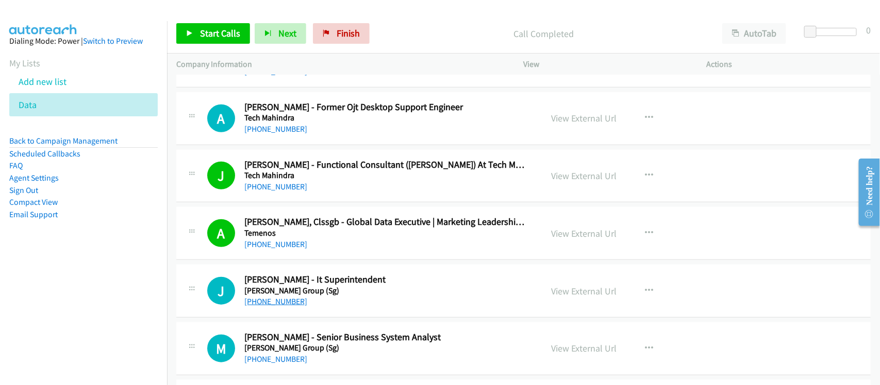
click at [274, 307] on link "[PHONE_NUMBER]" at bounding box center [275, 302] width 63 height 10
drag, startPoint x: 0, startPoint y: 308, endPoint x: 68, endPoint y: 277, distance: 74.5
click at [0, 307] on nav "Dialing Mode: Power | Switch to Preview My Lists Add new list Data Back to Camp…" at bounding box center [83, 213] width 167 height 385
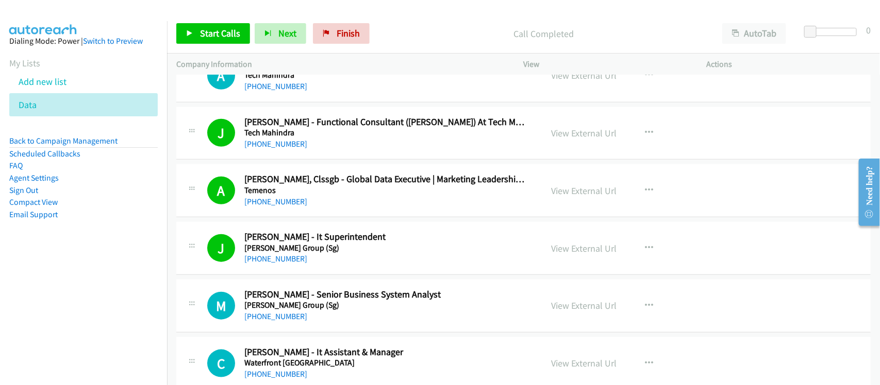
scroll to position [9275, 0]
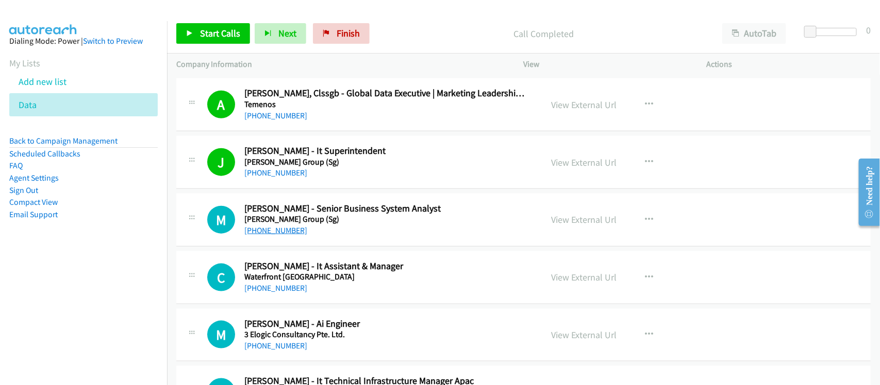
drag, startPoint x: 285, startPoint y: 244, endPoint x: 300, endPoint y: 241, distance: 15.7
click at [285, 235] on link "[PHONE_NUMBER]" at bounding box center [275, 231] width 63 height 10
drag, startPoint x: 273, startPoint y: 307, endPoint x: 280, endPoint y: 307, distance: 6.7
click at [273, 293] on link "[PHONE_NUMBER]" at bounding box center [275, 288] width 63 height 10
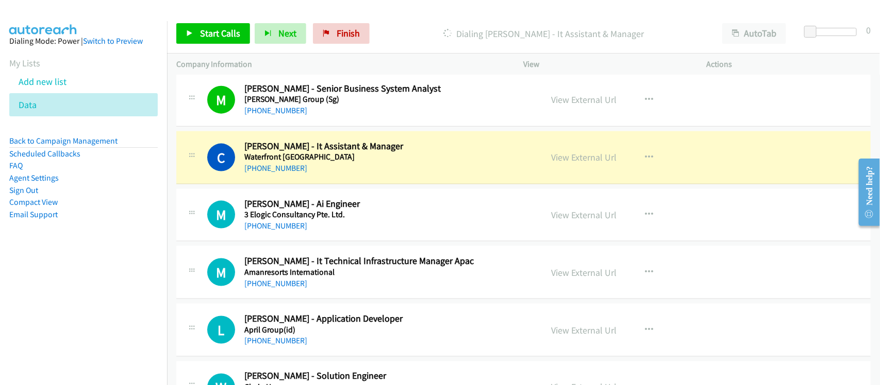
scroll to position [9404, 0]
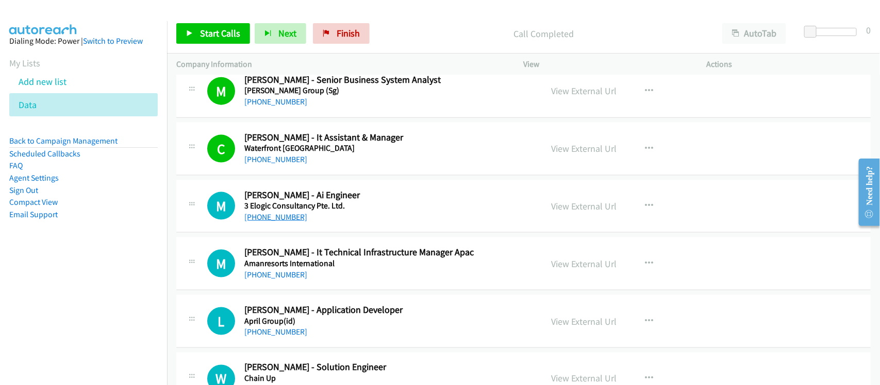
click at [283, 222] on link "[PHONE_NUMBER]" at bounding box center [275, 217] width 63 height 10
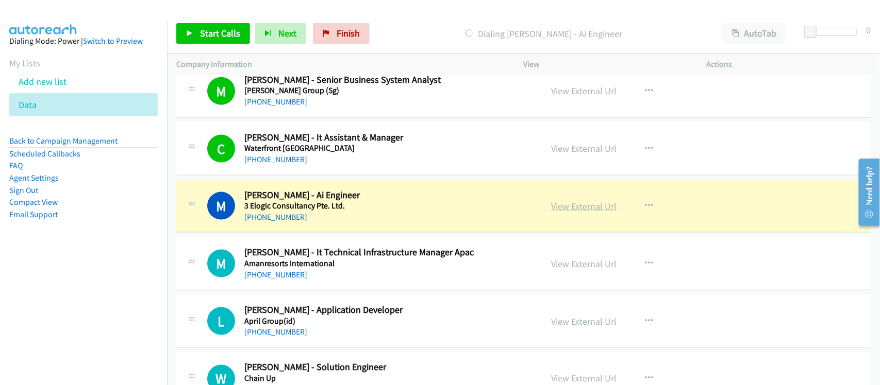
click at [591, 212] on link "View External Url" at bounding box center [583, 206] width 65 height 12
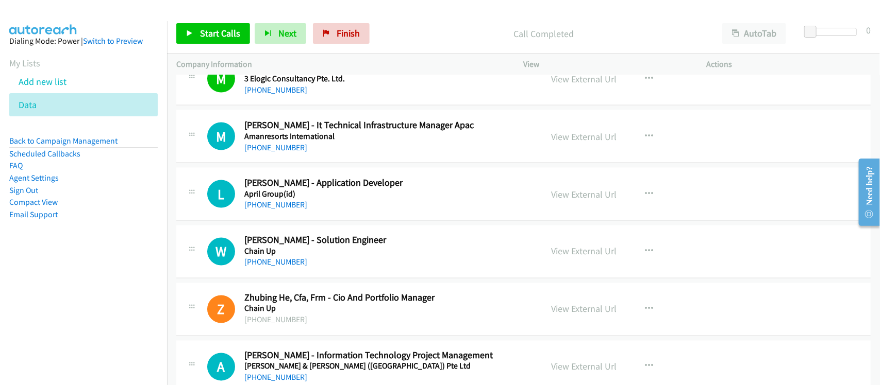
scroll to position [9533, 0]
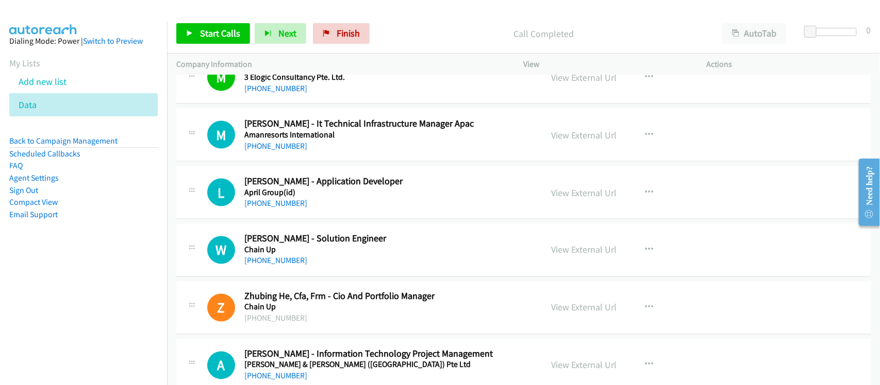
click at [271, 162] on div "M Callback Scheduled [PERSON_NAME] - It Technical Infrastructure Manager Apac A…" at bounding box center [523, 135] width 694 height 53
drag, startPoint x: 274, startPoint y: 163, endPoint x: 353, endPoint y: 161, distance: 79.9
click at [274, 151] on link "[PHONE_NUMBER]" at bounding box center [275, 146] width 63 height 10
click at [281, 208] on link "[PHONE_NUMBER]" at bounding box center [275, 203] width 63 height 10
click at [283, 267] on div "[PHONE_NUMBER]" at bounding box center [386, 261] width 284 height 12
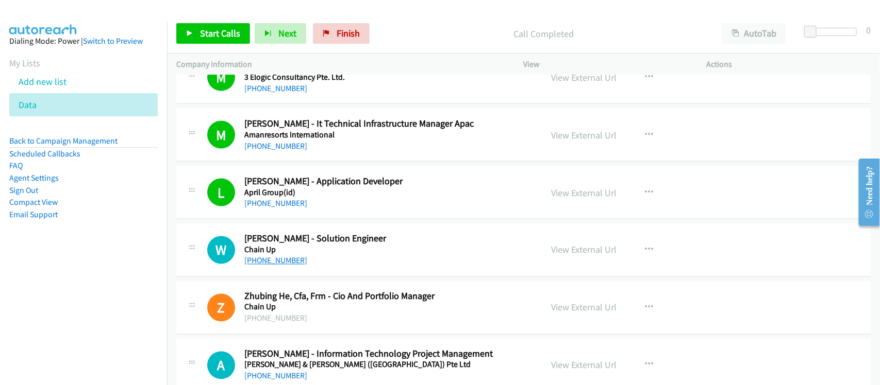
click at [277, 267] on div "[PHONE_NUMBER]" at bounding box center [386, 261] width 284 height 12
click at [280, 266] on link "[PHONE_NUMBER]" at bounding box center [275, 261] width 63 height 10
click at [333, 267] on div "[PHONE_NUMBER]" at bounding box center [386, 261] width 284 height 12
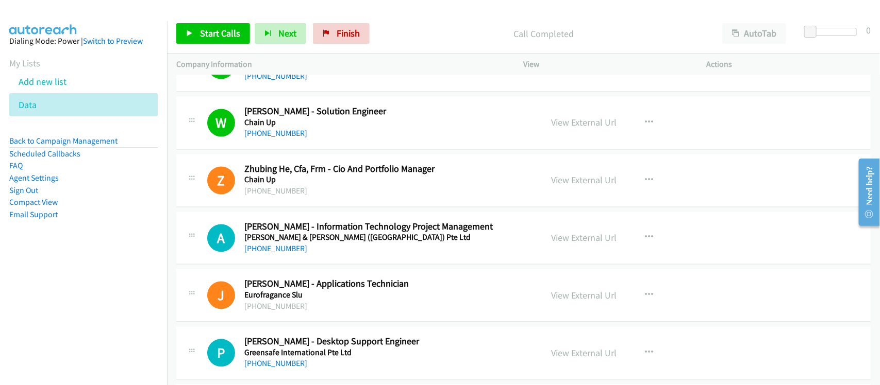
scroll to position [9662, 0]
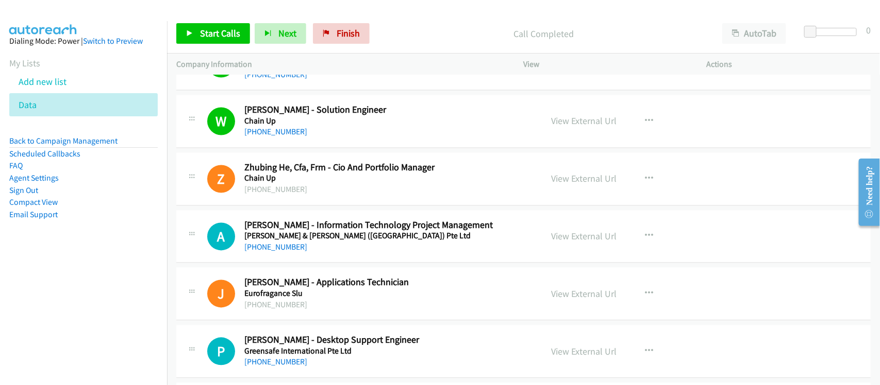
drag, startPoint x: 284, startPoint y: 261, endPoint x: 338, endPoint y: 257, distance: 53.7
click at [284, 252] on link "[PHONE_NUMBER]" at bounding box center [275, 248] width 63 height 10
click at [330, 312] on div "[PHONE_NUMBER]" at bounding box center [386, 305] width 284 height 12
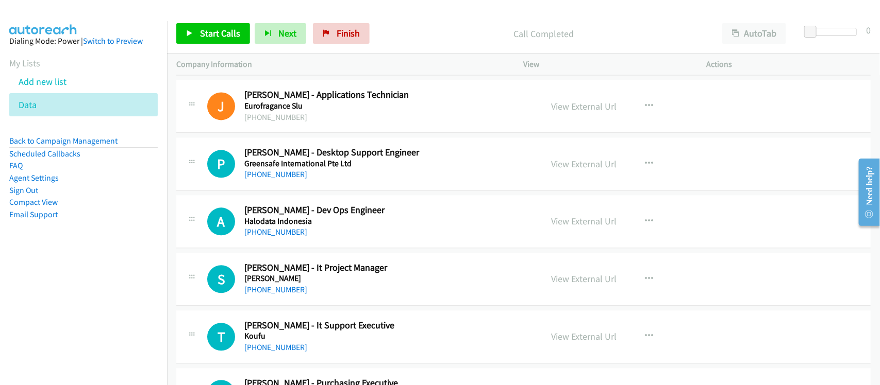
scroll to position [9855, 0]
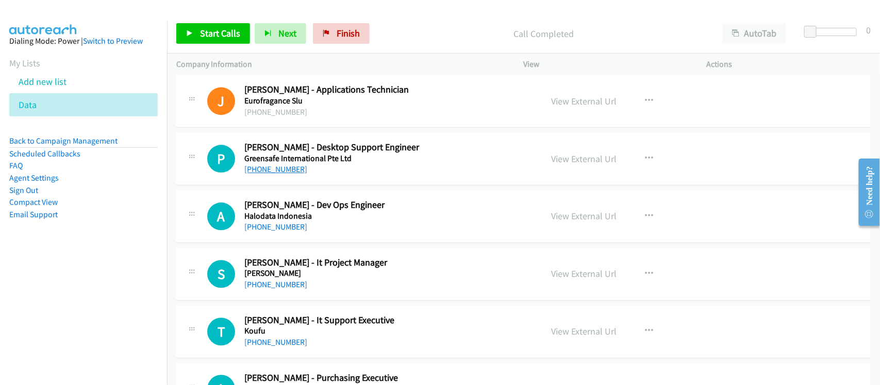
drag, startPoint x: 271, startPoint y: 182, endPoint x: 279, endPoint y: 181, distance: 7.8
click at [271, 174] on link "[PHONE_NUMBER]" at bounding box center [275, 169] width 63 height 10
drag, startPoint x: 276, startPoint y: 240, endPoint x: 332, endPoint y: 237, distance: 56.8
click at [276, 232] on link "[PHONE_NUMBER]" at bounding box center [275, 227] width 63 height 10
click at [127, 293] on nav "Dialing Mode: Power | Switch to Preview My Lists Add new list Data Back to Camp…" at bounding box center [83, 213] width 167 height 385
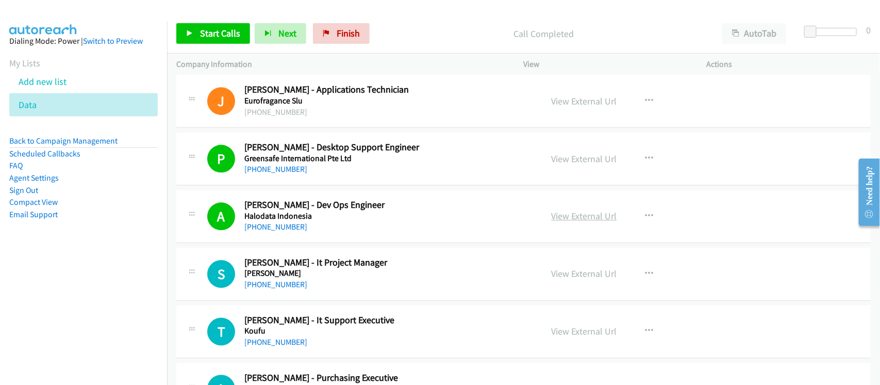
click at [557, 222] on link "View External Url" at bounding box center [583, 216] width 65 height 12
drag, startPoint x: 279, startPoint y: 300, endPoint x: 480, endPoint y: 300, distance: 200.5
click at [279, 290] on link "[PHONE_NUMBER]" at bounding box center [275, 285] width 63 height 10
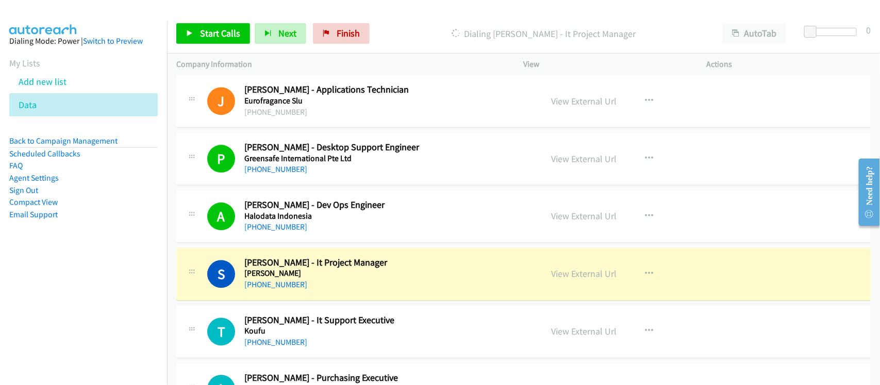
scroll to position [9920, 0]
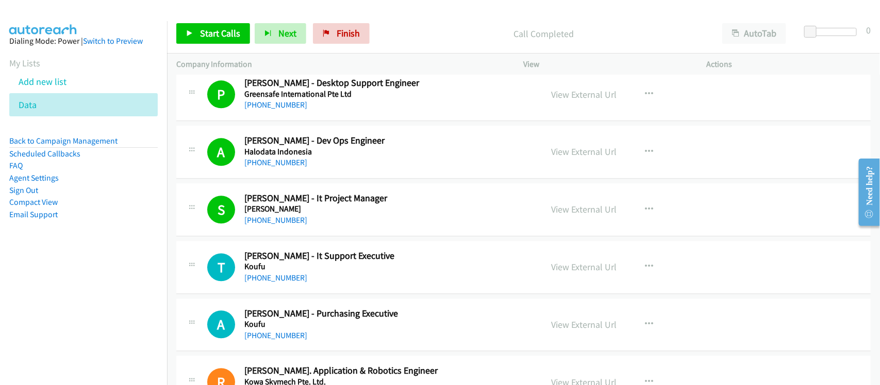
click at [339, 256] on td "T Callback Scheduled [PERSON_NAME] - It Support Executive Koufu [GEOGRAPHIC_DAT…" at bounding box center [523, 268] width 713 height 58
click at [568, 215] on link "View External Url" at bounding box center [583, 210] width 65 height 12
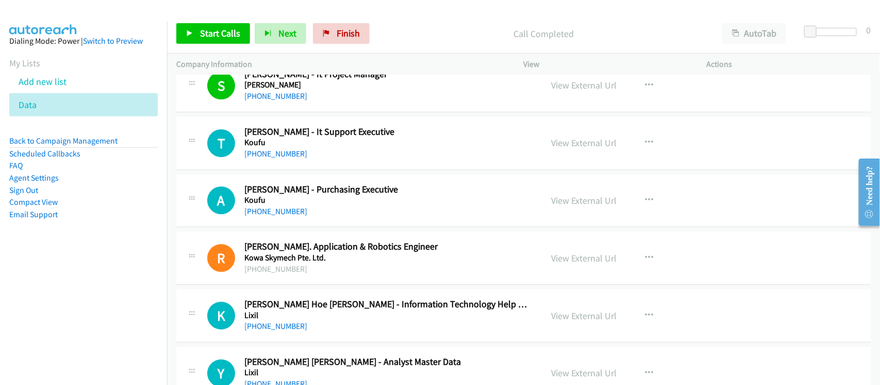
scroll to position [9984, 0]
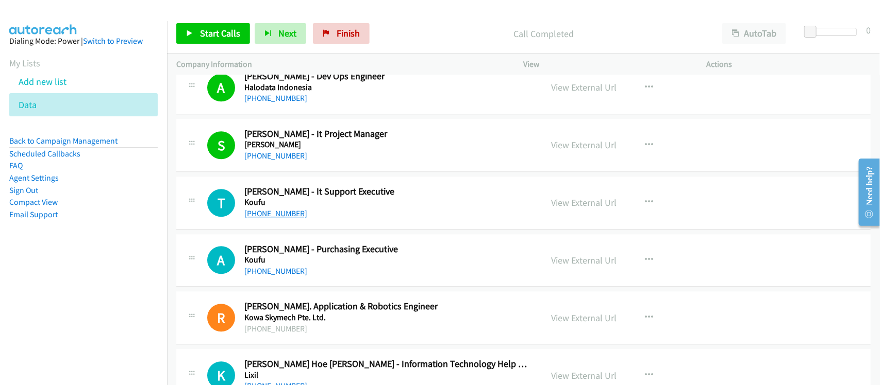
drag, startPoint x: 269, startPoint y: 230, endPoint x: 278, endPoint y: 227, distance: 9.6
click at [269, 218] on link "[PHONE_NUMBER]" at bounding box center [275, 214] width 63 height 10
click at [331, 220] on div "[PHONE_NUMBER]" at bounding box center [386, 214] width 284 height 12
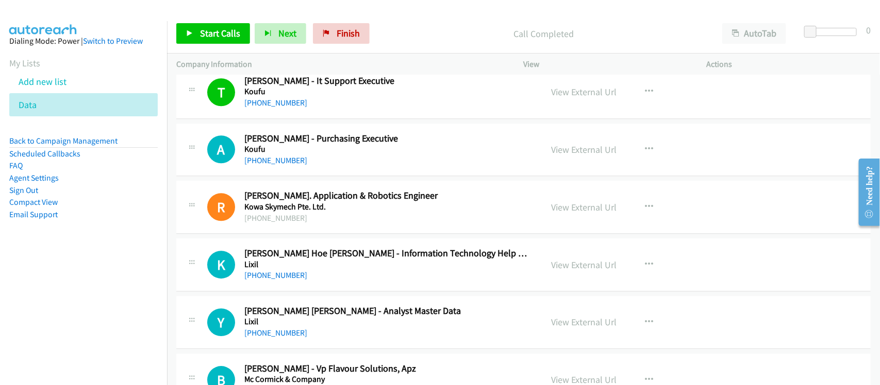
scroll to position [10177, 0]
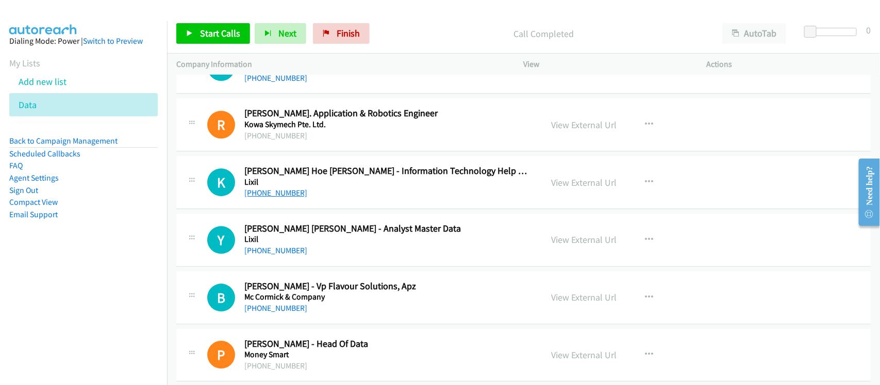
click at [265, 198] on link "[PHONE_NUMBER]" at bounding box center [275, 193] width 63 height 10
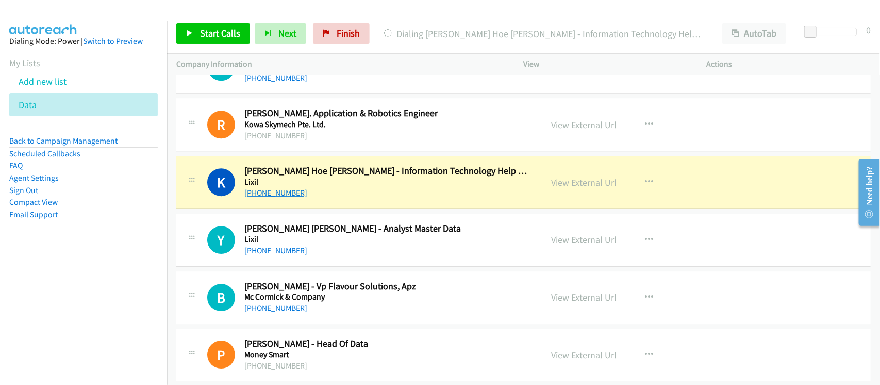
click at [264, 198] on link "[PHONE_NUMBER]" at bounding box center [275, 193] width 63 height 10
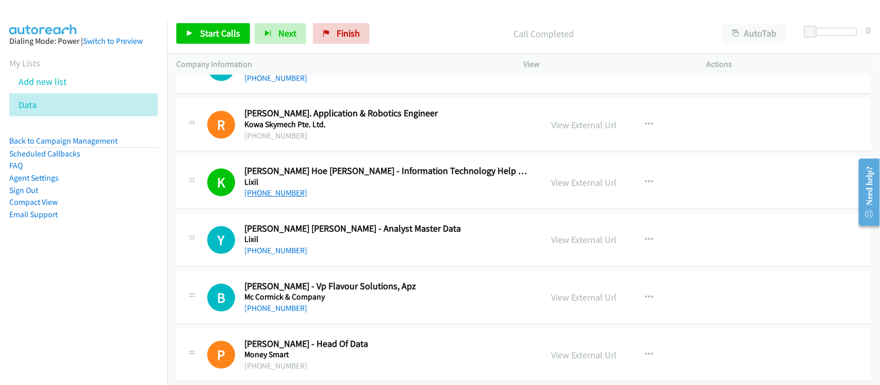
drag, startPoint x: 264, startPoint y: 209, endPoint x: 284, endPoint y: 208, distance: 20.1
click at [264, 198] on link "[PHONE_NUMBER]" at bounding box center [275, 193] width 63 height 10
drag, startPoint x: 287, startPoint y: 266, endPoint x: 335, endPoint y: 263, distance: 49.0
click at [287, 256] on link "[PHONE_NUMBER]" at bounding box center [275, 251] width 63 height 10
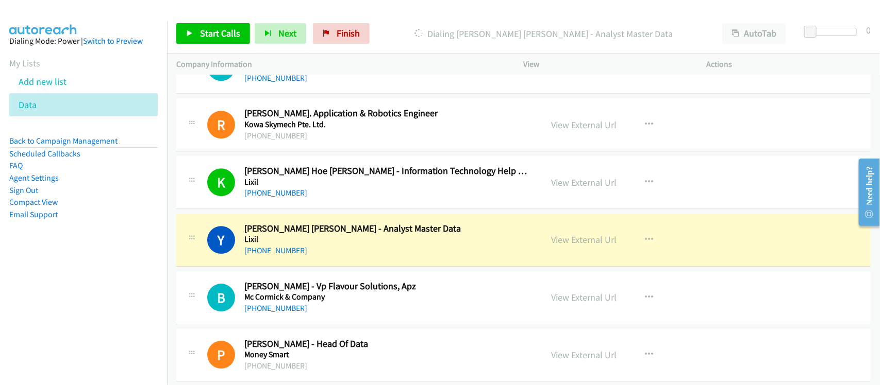
click at [86, 254] on aside "Dialing Mode: Power | Switch to Preview My Lists Add new list Data Back to Camp…" at bounding box center [83, 144] width 167 height 246
drag, startPoint x: 281, startPoint y: 265, endPoint x: 316, endPoint y: 264, distance: 35.1
click at [281, 256] on link "[PHONE_NUMBER]" at bounding box center [275, 251] width 63 height 10
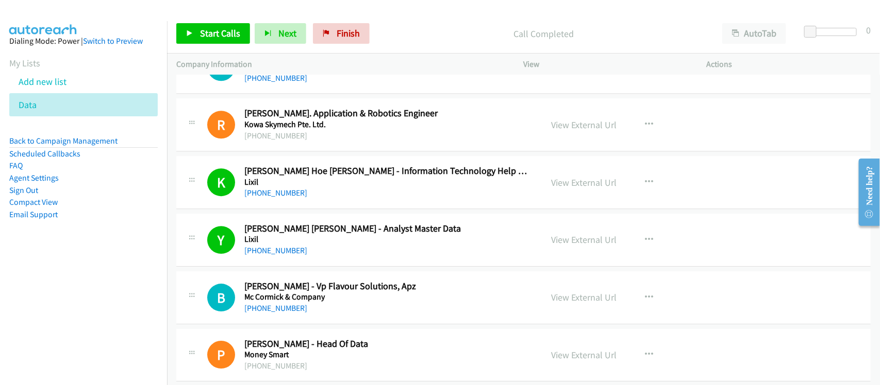
click at [294, 267] on div "Y Callback Scheduled [PERSON_NAME] [PERSON_NAME] - Analyst Master Data Lixil [G…" at bounding box center [523, 240] width 694 height 53
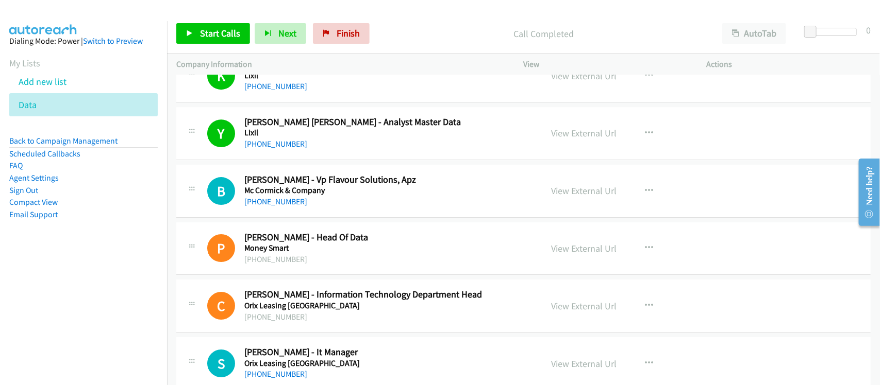
scroll to position [10306, 0]
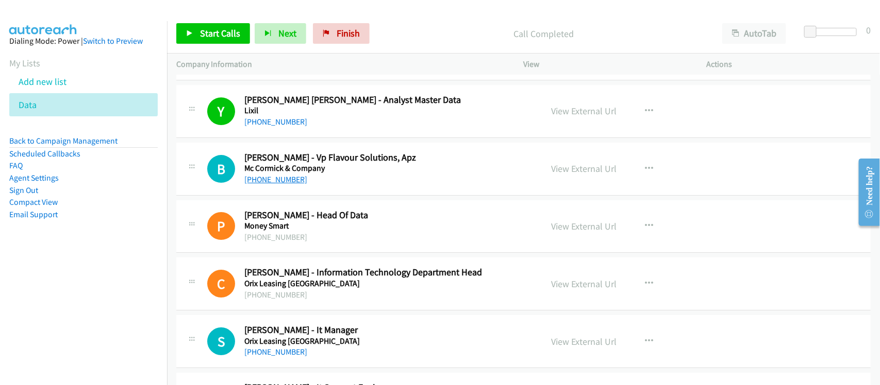
drag, startPoint x: 266, startPoint y: 194, endPoint x: 272, endPoint y: 192, distance: 5.9
click at [266, 184] on link "[PHONE_NUMBER]" at bounding box center [275, 180] width 63 height 10
click at [319, 196] on div "B Callback Scheduled [PERSON_NAME] - Vp Flavour Solutions, Apz Mc Cormick & Com…" at bounding box center [523, 169] width 694 height 53
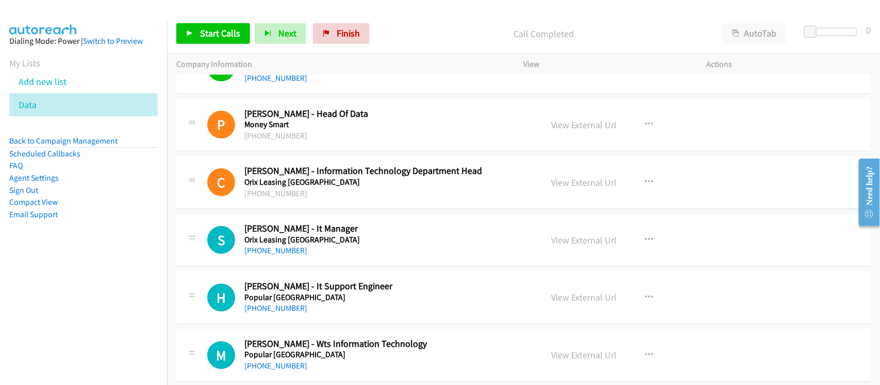
scroll to position [10499, 0]
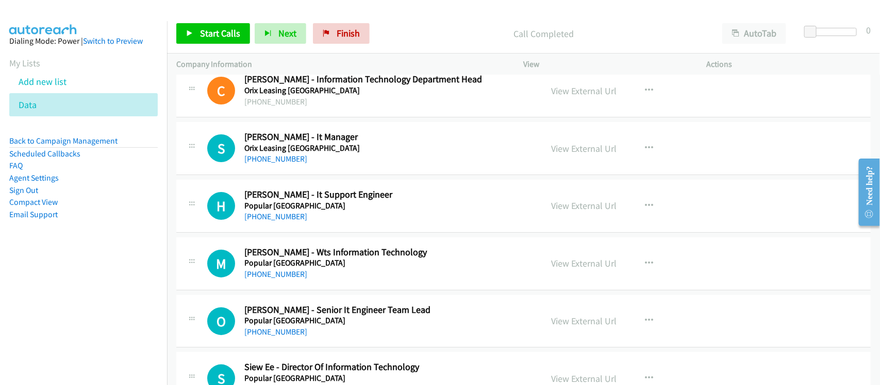
drag, startPoint x: 280, startPoint y: 173, endPoint x: 307, endPoint y: 178, distance: 27.2
click at [280, 164] on link "[PHONE_NUMBER]" at bounding box center [275, 159] width 63 height 10
click at [257, 233] on div "H Callback Scheduled [PERSON_NAME] - It Support Engineer Popular [GEOGRAPHIC_DA…" at bounding box center [523, 206] width 694 height 53
click at [263, 222] on link "[PHONE_NUMBER]" at bounding box center [275, 217] width 63 height 10
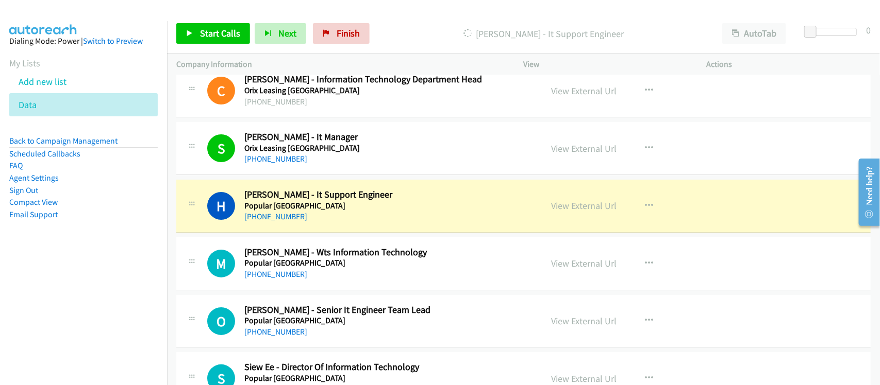
click at [258, 291] on div "M Callback Scheduled [PERSON_NAME] - Wts Information Technology Popular [GEOGRA…" at bounding box center [523, 264] width 694 height 53
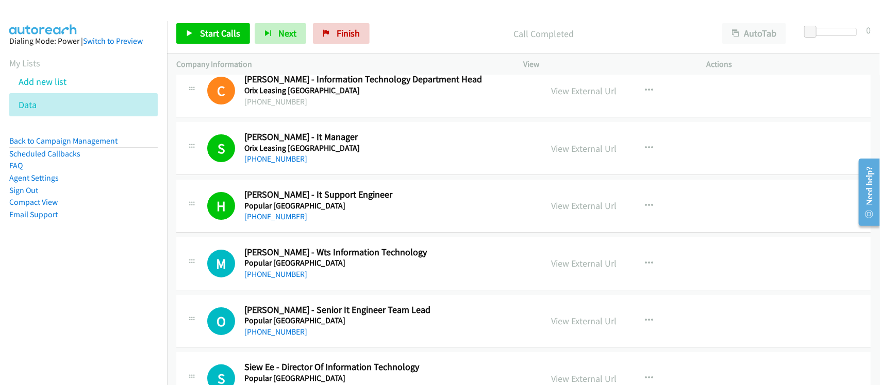
drag, startPoint x: 274, startPoint y: 294, endPoint x: 372, endPoint y: 294, distance: 97.9
click at [274, 279] on link "[PHONE_NUMBER]" at bounding box center [275, 275] width 63 height 10
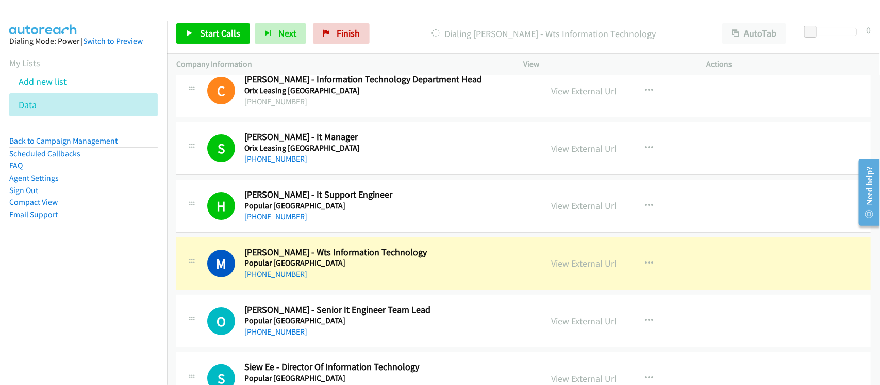
click at [330, 281] on div "[PHONE_NUMBER]" at bounding box center [386, 274] width 284 height 12
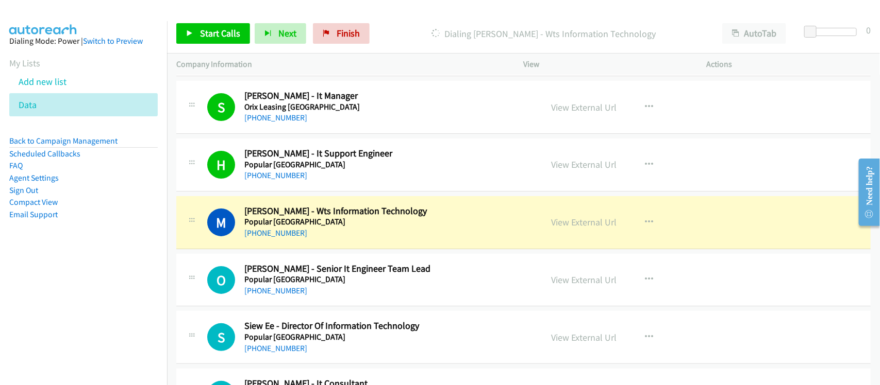
scroll to position [10628, 0]
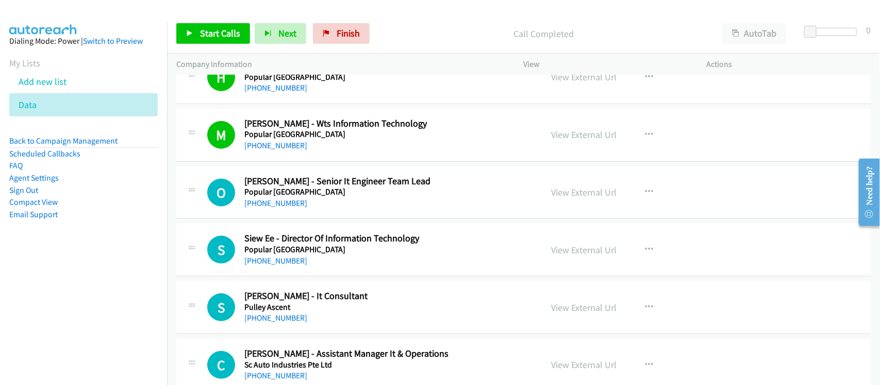
drag, startPoint x: 265, startPoint y: 219, endPoint x: 359, endPoint y: 220, distance: 93.3
click at [265, 208] on link "[PHONE_NUMBER]" at bounding box center [275, 203] width 63 height 10
click at [259, 266] on link "[PHONE_NUMBER]" at bounding box center [275, 261] width 63 height 10
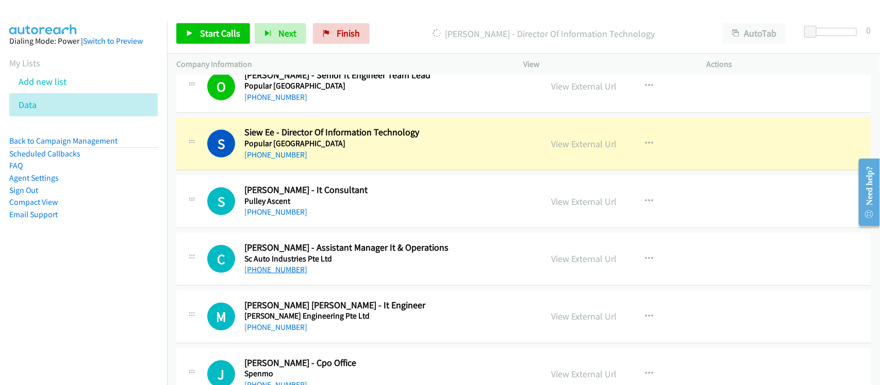
scroll to position [10757, 0]
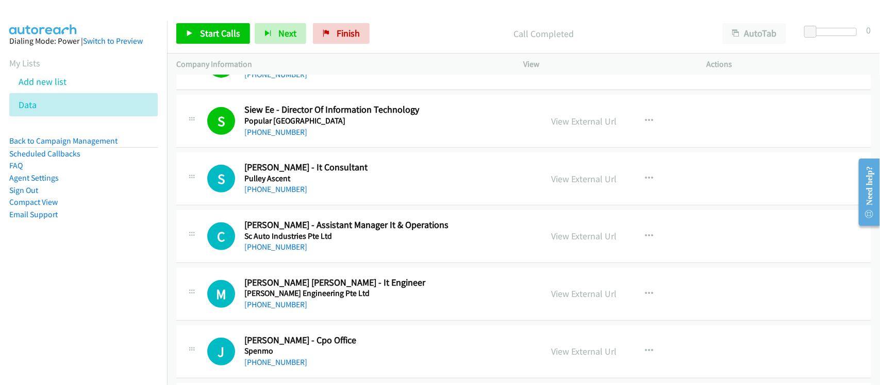
click at [268, 194] on link "[PHONE_NUMBER]" at bounding box center [275, 189] width 63 height 10
drag, startPoint x: 276, startPoint y: 263, endPoint x: 509, endPoint y: 277, distance: 232.8
click at [278, 252] on link "[PHONE_NUMBER]" at bounding box center [275, 247] width 63 height 10
click at [276, 252] on link "[PHONE_NUMBER]" at bounding box center [275, 247] width 63 height 10
drag, startPoint x: 274, startPoint y: 321, endPoint x: 307, endPoint y: 318, distance: 32.6
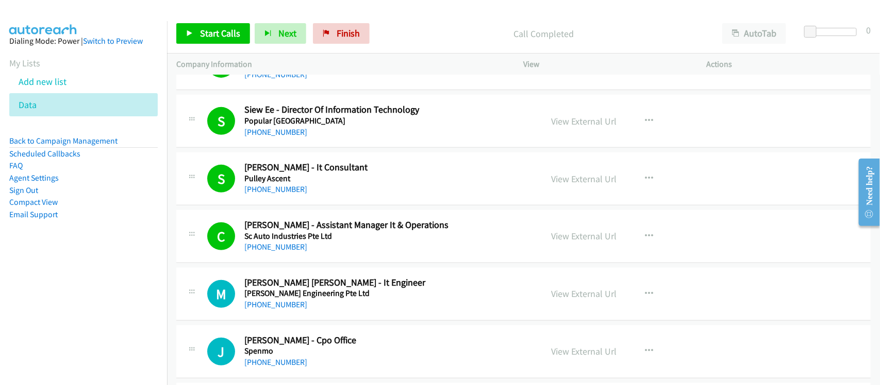
click at [274, 310] on link "[PHONE_NUMBER]" at bounding box center [275, 305] width 63 height 10
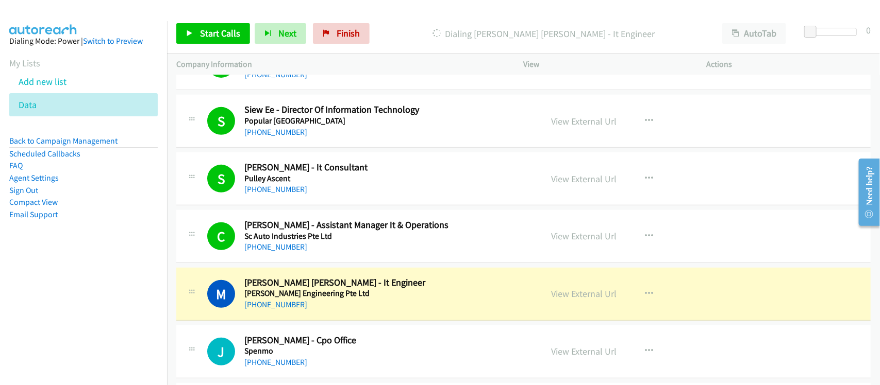
click at [313, 311] on div "[PHONE_NUMBER]" at bounding box center [386, 305] width 284 height 12
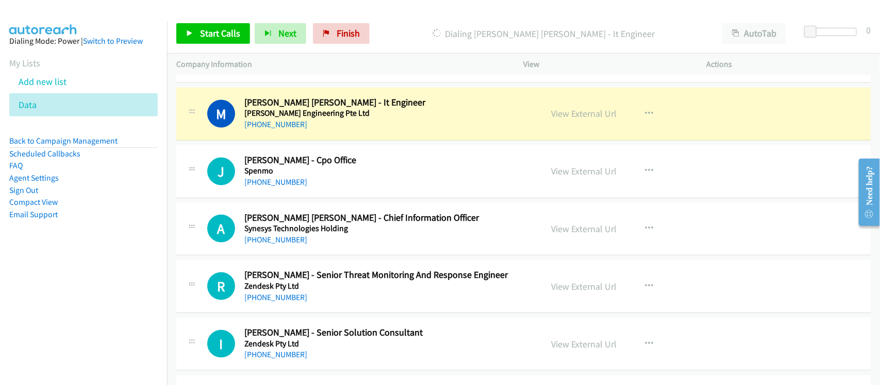
scroll to position [10950, 0]
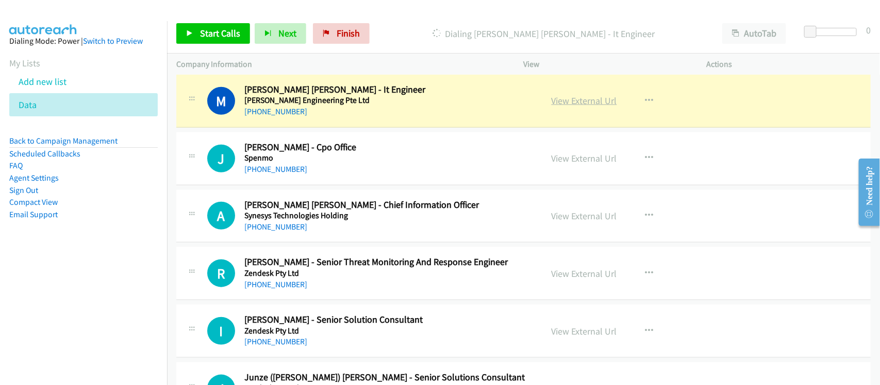
click at [599, 107] on link "View External Url" at bounding box center [583, 101] width 65 height 12
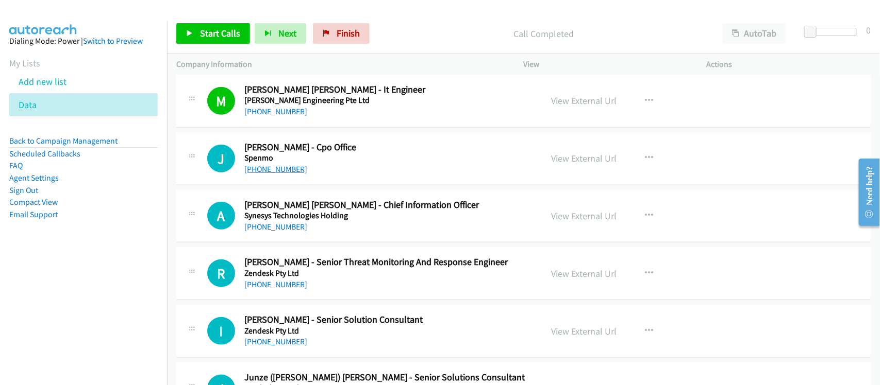
click at [261, 174] on link "[PHONE_NUMBER]" at bounding box center [275, 169] width 63 height 10
drag, startPoint x: 276, startPoint y: 246, endPoint x: 281, endPoint y: 243, distance: 6.0
click at [276, 232] on link "[PHONE_NUMBER]" at bounding box center [275, 227] width 63 height 10
click at [324, 243] on div "A Callback Scheduled [PERSON_NAME] [PERSON_NAME] - Chief Information Officer Sy…" at bounding box center [523, 216] width 694 height 53
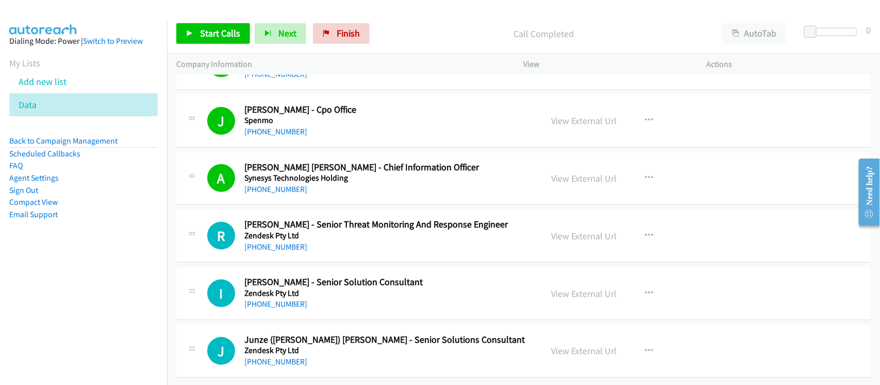
scroll to position [11015, 0]
click at [271, 242] on link "[PHONE_NUMBER]" at bounding box center [275, 247] width 63 height 10
click at [285, 299] on link "[PHONE_NUMBER]" at bounding box center [275, 304] width 63 height 10
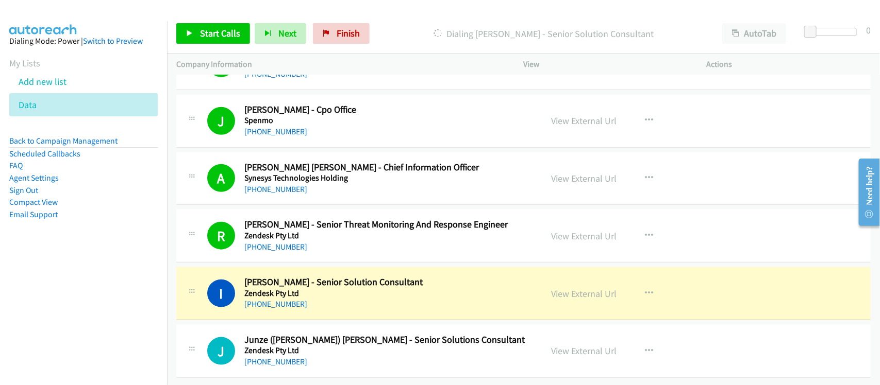
drag, startPoint x: 284, startPoint y: 347, endPoint x: 327, endPoint y: 344, distance: 43.4
click at [284, 357] on link "[PHONE_NUMBER]" at bounding box center [275, 362] width 63 height 10
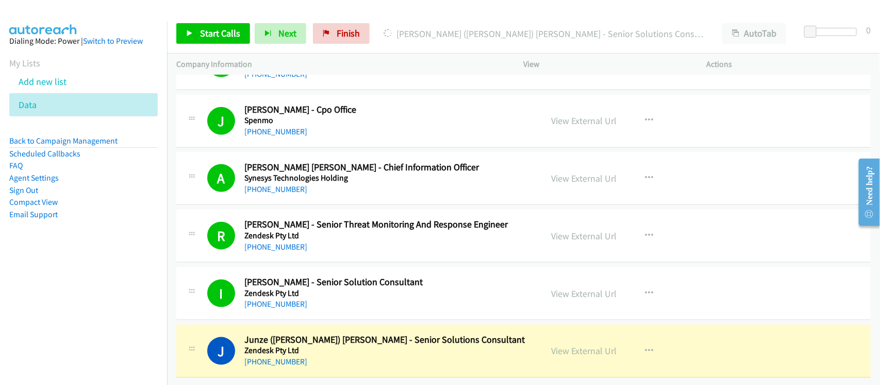
click at [331, 346] on h5 "Zendesk Pty Ltd" at bounding box center [386, 351] width 284 height 10
click at [571, 345] on link "View External Url" at bounding box center [583, 351] width 65 height 12
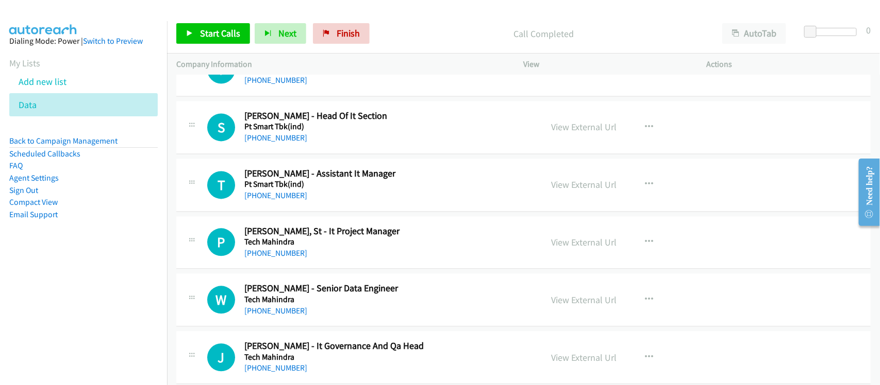
scroll to position [0, 0]
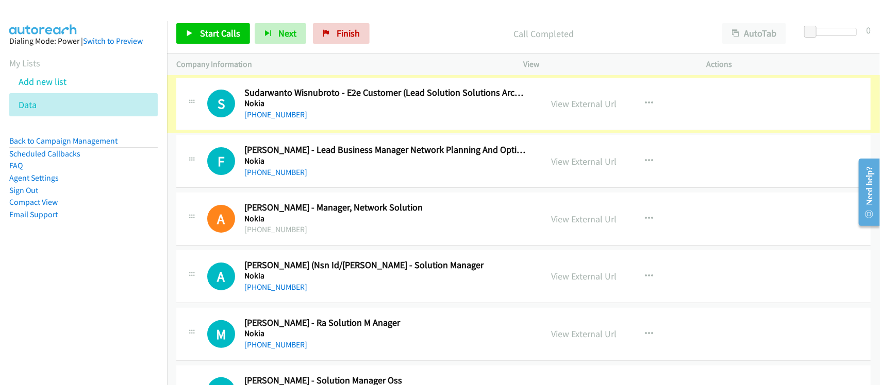
click at [283, 116] on link "[PHONE_NUMBER]" at bounding box center [275, 115] width 63 height 10
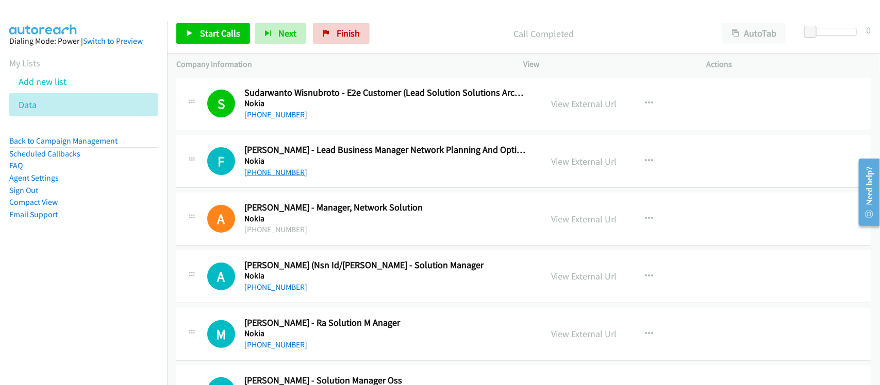
click at [278, 173] on link "[PHONE_NUMBER]" at bounding box center [275, 172] width 63 height 10
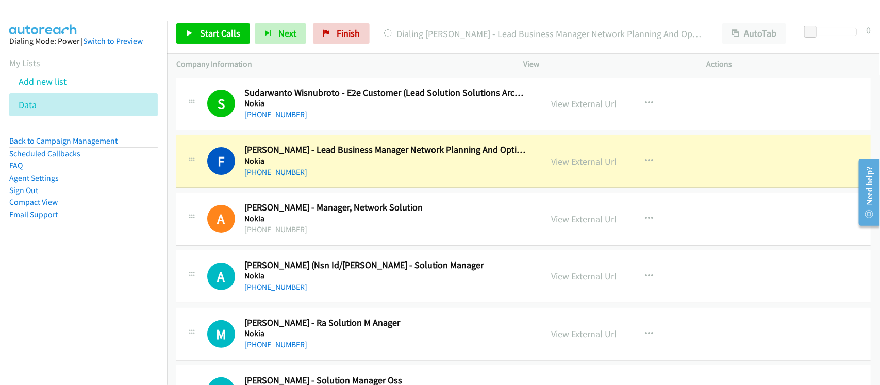
click at [341, 184] on div "F Callback Scheduled [PERSON_NAME] - Lead Business Manager Network Planning And…" at bounding box center [523, 161] width 694 height 53
click at [560, 158] on link "View External Url" at bounding box center [583, 162] width 65 height 12
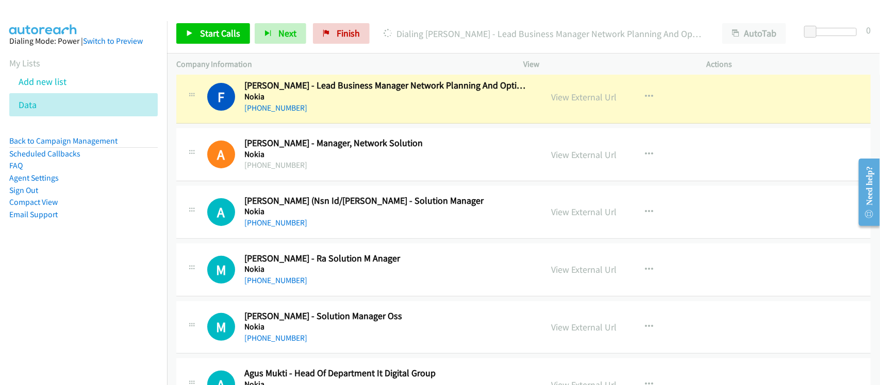
click at [312, 223] on div "[PHONE_NUMBER]" at bounding box center [386, 223] width 284 height 12
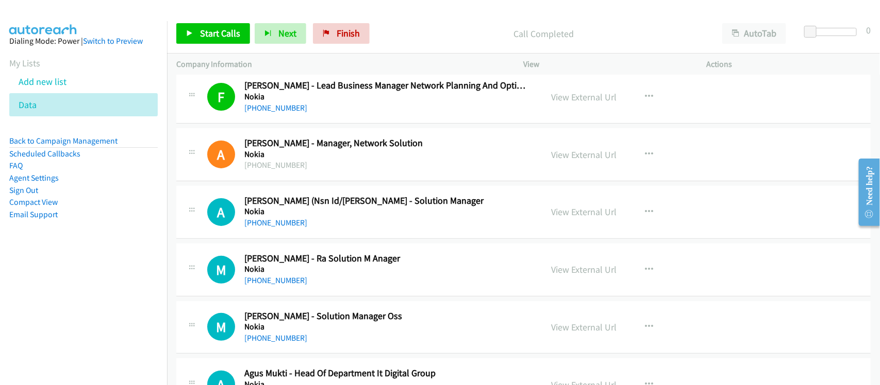
click at [284, 218] on link "[PHONE_NUMBER]" at bounding box center [275, 223] width 63 height 10
click at [335, 236] on div "A Callback Scheduled [PERSON_NAME] (Nsn Id/[PERSON_NAME] - Solution Manager Nok…" at bounding box center [523, 212] width 694 height 53
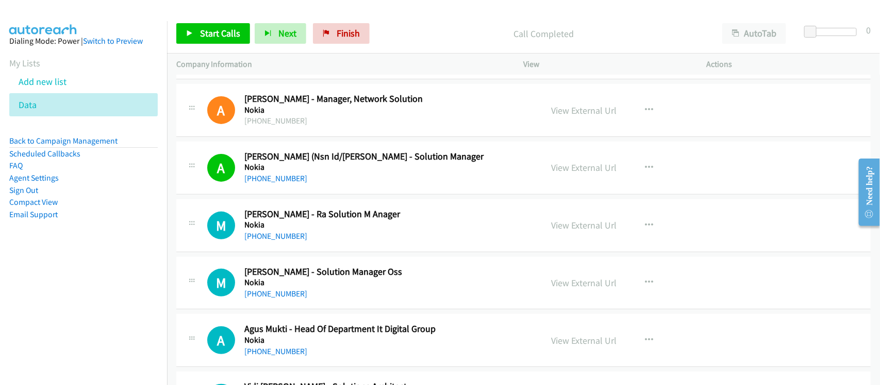
scroll to position [129, 0]
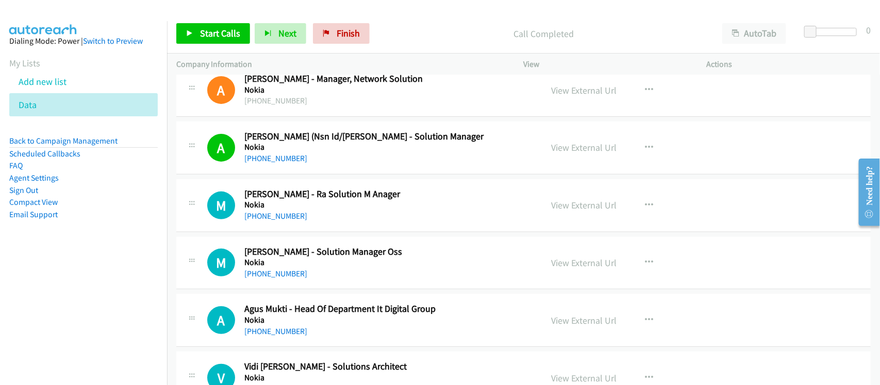
drag, startPoint x: 299, startPoint y: 217, endPoint x: 370, endPoint y: 227, distance: 71.9
click at [299, 217] on link "[PHONE_NUMBER]" at bounding box center [275, 216] width 63 height 10
click at [297, 269] on link "[PHONE_NUMBER]" at bounding box center [275, 274] width 63 height 10
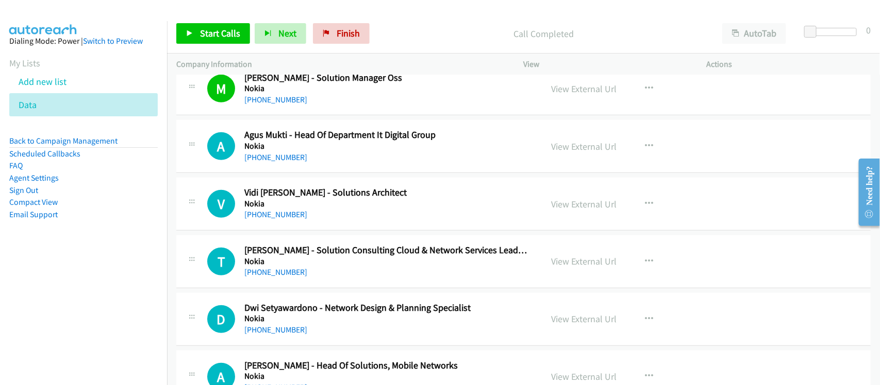
scroll to position [193, 0]
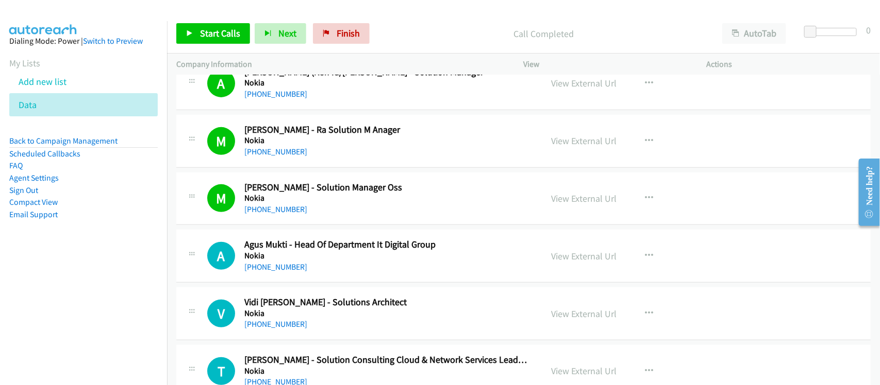
click at [282, 259] on h5 "Nokia" at bounding box center [386, 256] width 284 height 10
click at [282, 261] on div "[PHONE_NUMBER]" at bounding box center [386, 267] width 284 height 12
click at [282, 266] on link "[PHONE_NUMBER]" at bounding box center [275, 267] width 63 height 10
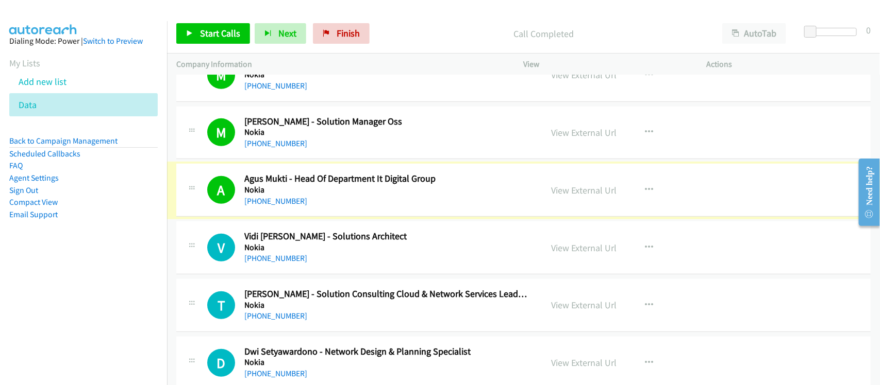
scroll to position [322, 0]
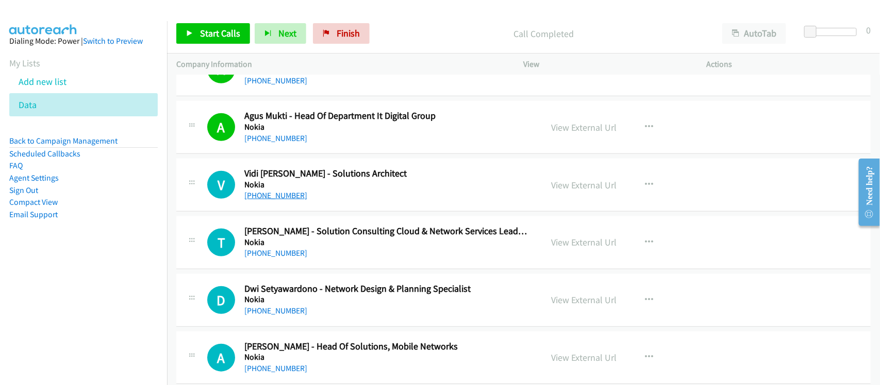
click at [268, 191] on link "[PHONE_NUMBER]" at bounding box center [275, 196] width 63 height 10
drag, startPoint x: 300, startPoint y: 255, endPoint x: 313, endPoint y: 252, distance: 13.1
click at [300, 255] on link "[PHONE_NUMBER]" at bounding box center [275, 253] width 63 height 10
click at [342, 256] on div "[PHONE_NUMBER]" at bounding box center [386, 253] width 284 height 12
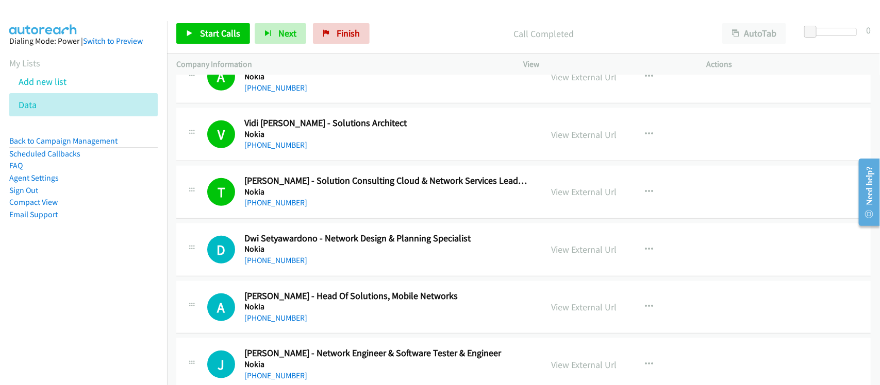
scroll to position [451, 0]
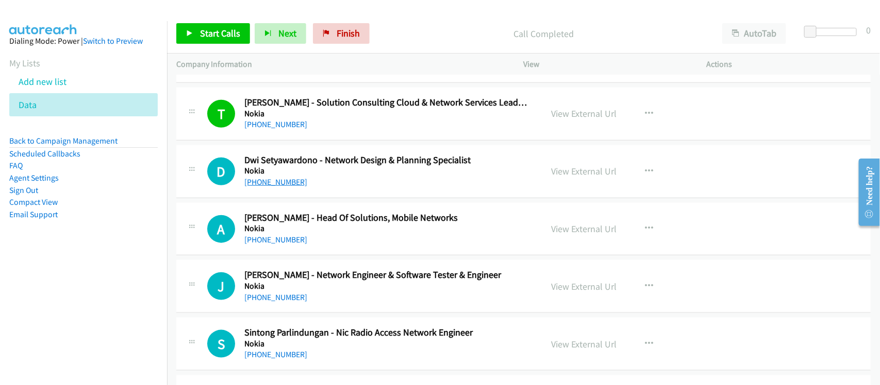
click at [295, 181] on link "[PHONE_NUMBER]" at bounding box center [275, 182] width 63 height 10
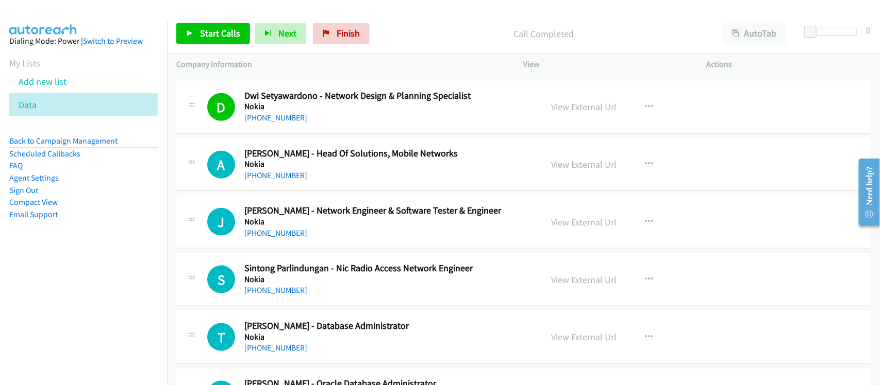
click at [285, 170] on div "[PHONE_NUMBER]" at bounding box center [386, 176] width 284 height 12
click at [265, 176] on link "[PHONE_NUMBER]" at bounding box center [275, 176] width 63 height 10
drag, startPoint x: 287, startPoint y: 235, endPoint x: 295, endPoint y: 232, distance: 9.1
click at [287, 235] on link "[PHONE_NUMBER]" at bounding box center [275, 233] width 63 height 10
click at [341, 229] on div "[PHONE_NUMBER]" at bounding box center [386, 233] width 284 height 12
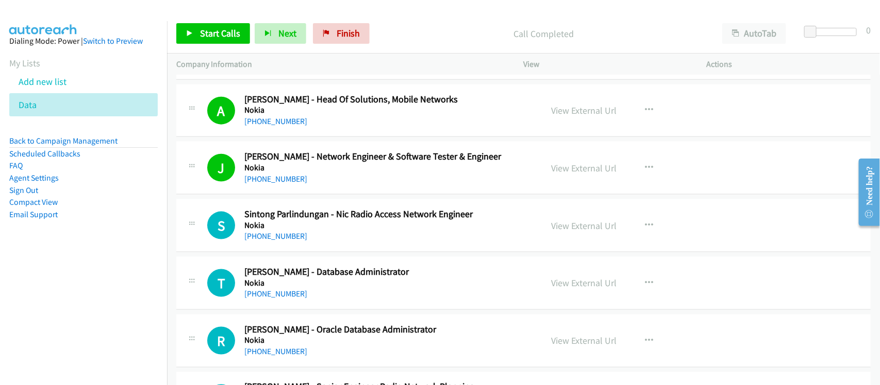
scroll to position [644, 0]
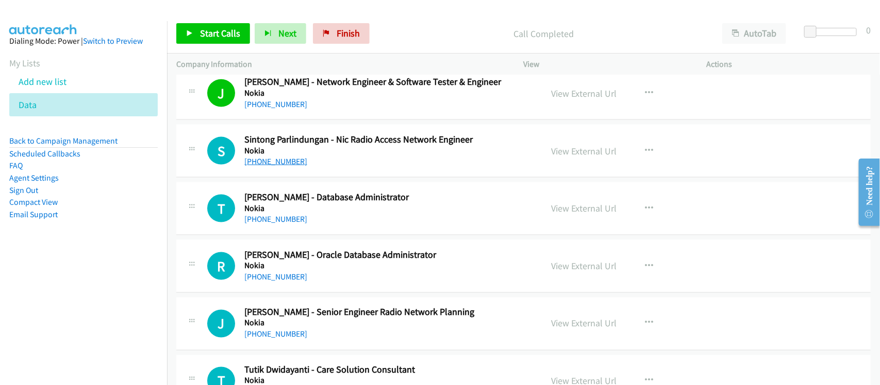
click at [264, 161] on link "[PHONE_NUMBER]" at bounding box center [275, 162] width 63 height 10
click at [288, 220] on link "[PHONE_NUMBER]" at bounding box center [275, 219] width 63 height 10
click at [255, 223] on link "[PHONE_NUMBER]" at bounding box center [275, 219] width 63 height 10
drag, startPoint x: 258, startPoint y: 276, endPoint x: 300, endPoint y: 276, distance: 42.8
click at [258, 276] on link "[PHONE_NUMBER]" at bounding box center [275, 277] width 63 height 10
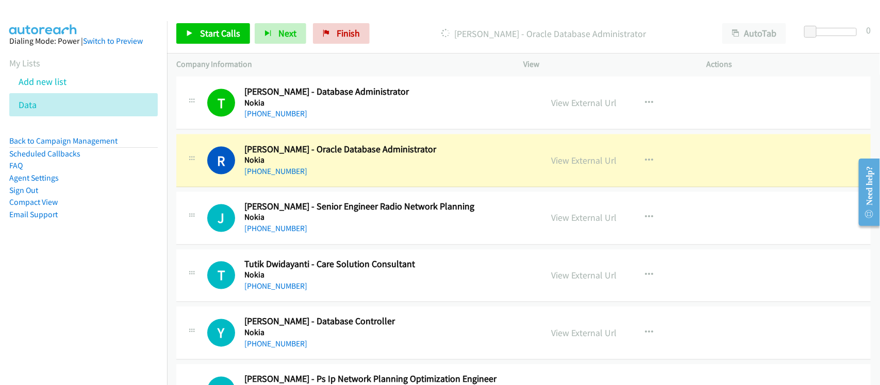
scroll to position [773, 0]
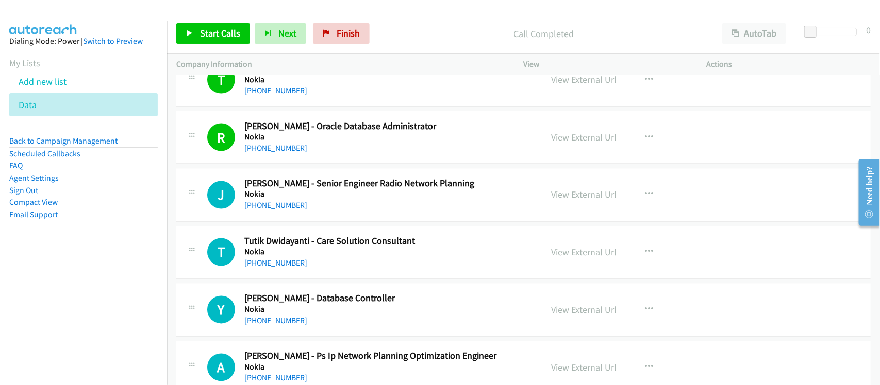
drag, startPoint x: 294, startPoint y: 148, endPoint x: 382, endPoint y: 153, distance: 88.2
click at [294, 148] on link "[PHONE_NUMBER]" at bounding box center [275, 148] width 63 height 10
drag, startPoint x: 270, startPoint y: 206, endPoint x: 487, endPoint y: 212, distance: 218.0
click at [270, 206] on link "[PHONE_NUMBER]" at bounding box center [275, 206] width 63 height 10
click at [296, 261] on link "[PHONE_NUMBER]" at bounding box center [275, 264] width 63 height 10
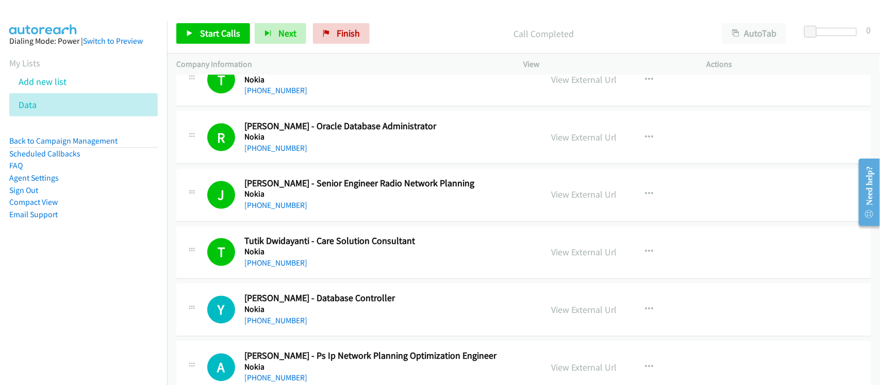
click at [325, 256] on h5 "Nokia" at bounding box center [386, 252] width 284 height 10
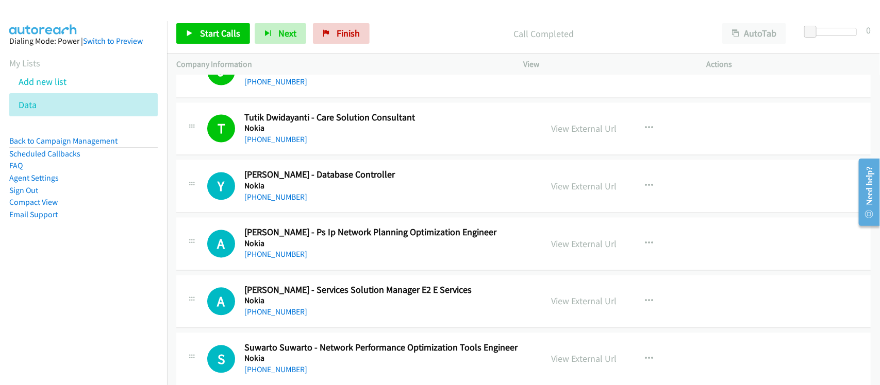
scroll to position [902, 0]
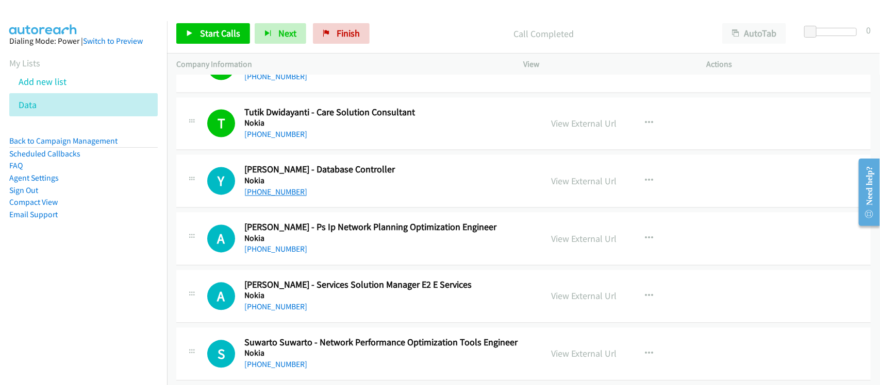
click at [276, 192] on link "[PHONE_NUMBER]" at bounding box center [275, 193] width 63 height 10
drag, startPoint x: 282, startPoint y: 250, endPoint x: 307, endPoint y: 251, distance: 24.8
click at [282, 250] on link "[PHONE_NUMBER]" at bounding box center [275, 250] width 63 height 10
click at [263, 261] on div "A Callback Scheduled [PERSON_NAME] - Ps Ip Network Planning Optimization Engine…" at bounding box center [523, 239] width 694 height 53
click at [275, 247] on link "[PHONE_NUMBER]" at bounding box center [275, 250] width 63 height 10
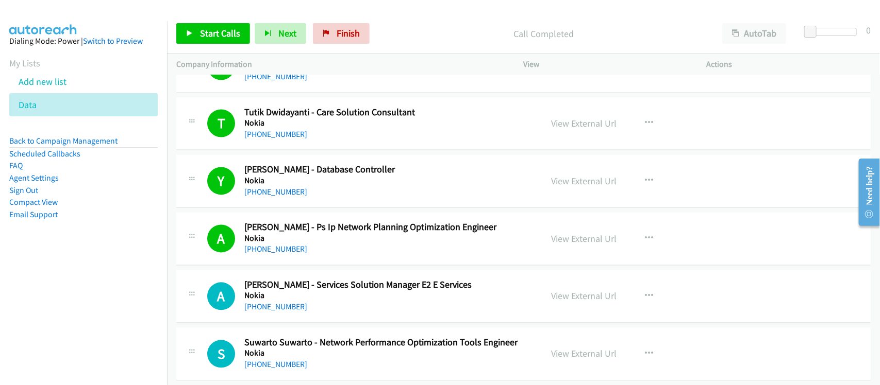
drag, startPoint x: 266, startPoint y: 307, endPoint x: 335, endPoint y: 305, distance: 69.1
click at [266, 307] on link "[PHONE_NUMBER]" at bounding box center [275, 307] width 63 height 10
click at [323, 313] on div "[PHONE_NUMBER]" at bounding box center [386, 307] width 284 height 12
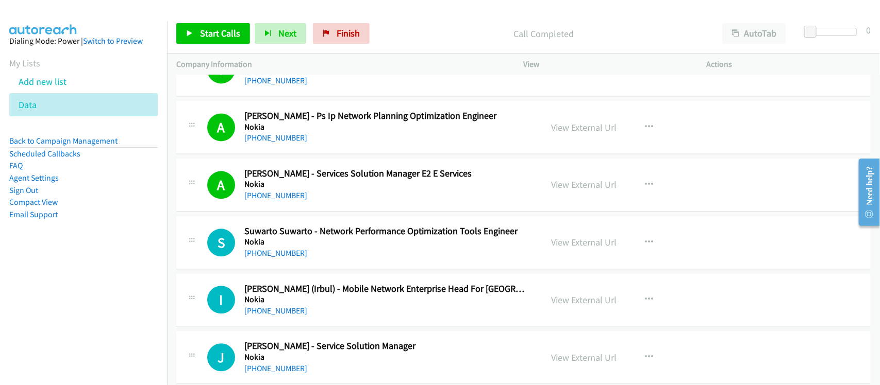
scroll to position [1031, 0]
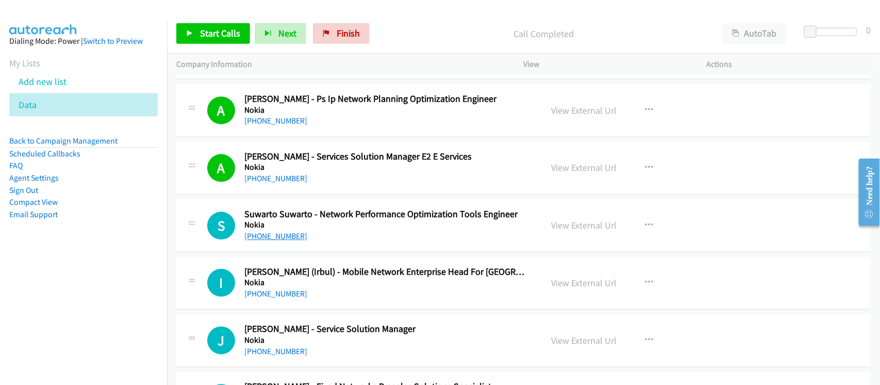
click at [283, 237] on link "[PHONE_NUMBER]" at bounding box center [275, 236] width 63 height 10
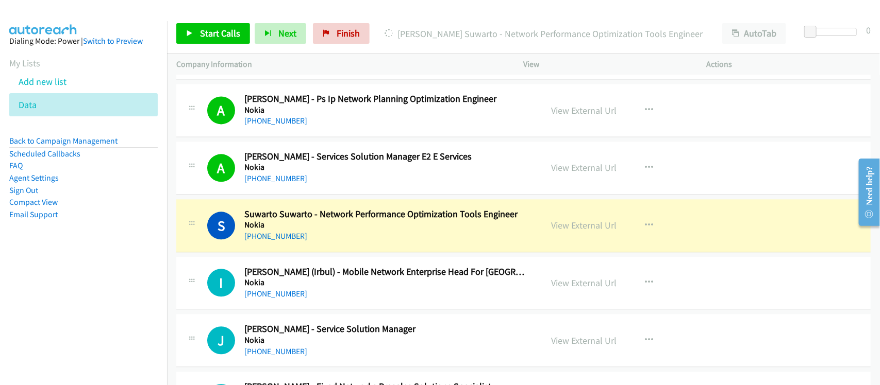
click at [324, 232] on div "[PHONE_NUMBER]" at bounding box center [386, 236] width 284 height 12
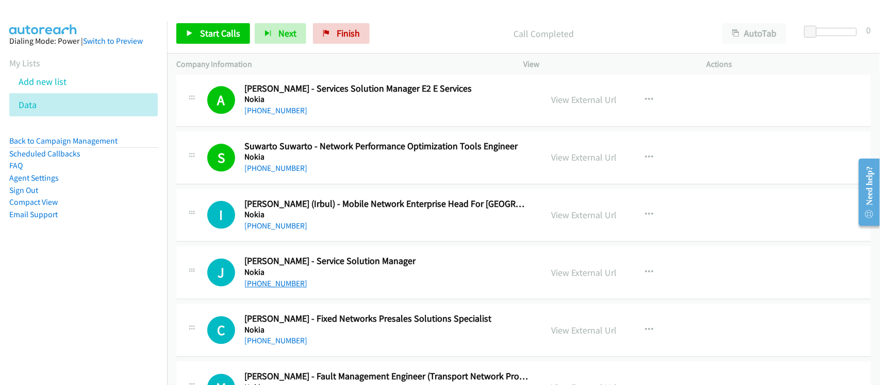
scroll to position [1159, 0]
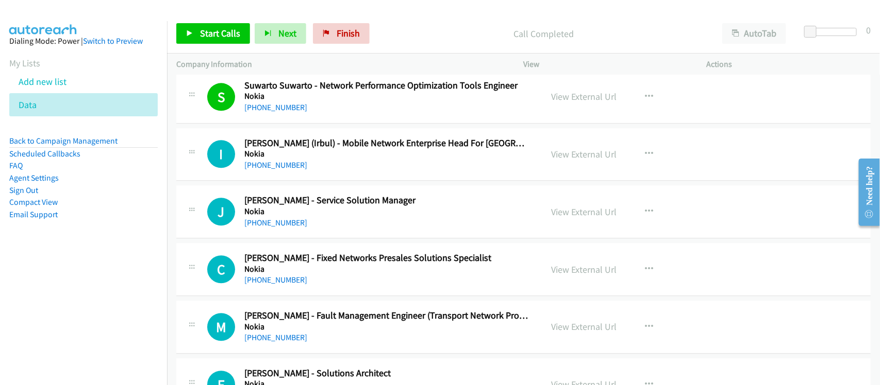
click at [506, 31] on p "Call Completed" at bounding box center [543, 34] width 320 height 14
click at [272, 165] on link "[PHONE_NUMBER]" at bounding box center [275, 165] width 63 height 10
click at [334, 237] on div "J Callback Scheduled [PERSON_NAME] - Service Solution Manager Nokia [GEOGRAPHIC…" at bounding box center [523, 212] width 694 height 53
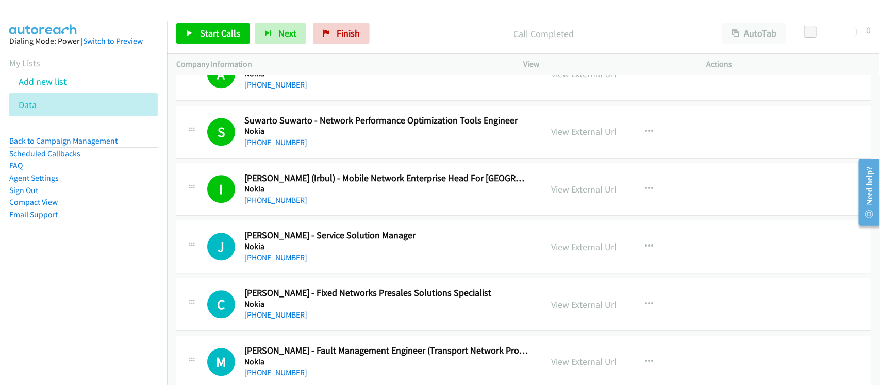
scroll to position [1095, 0]
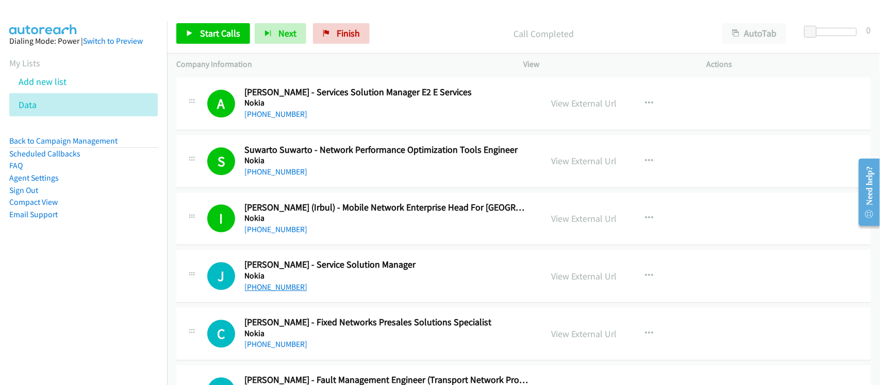
click at [246, 287] on link "[PHONE_NUMBER]" at bounding box center [275, 287] width 63 height 10
click at [287, 290] on link "[PHONE_NUMBER]" at bounding box center [275, 287] width 63 height 10
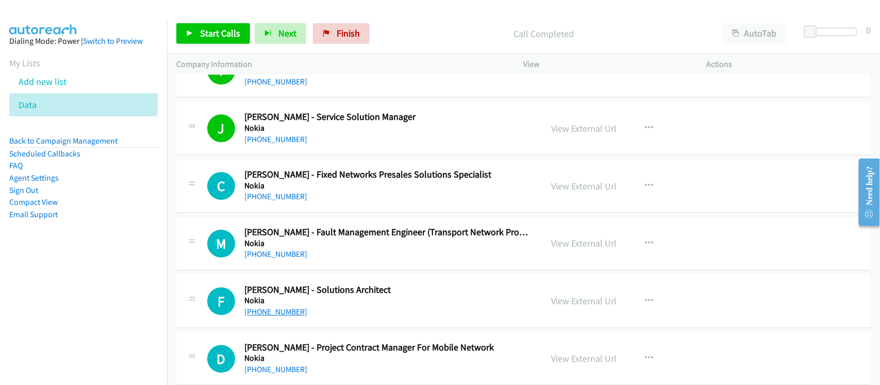
scroll to position [1224, 0]
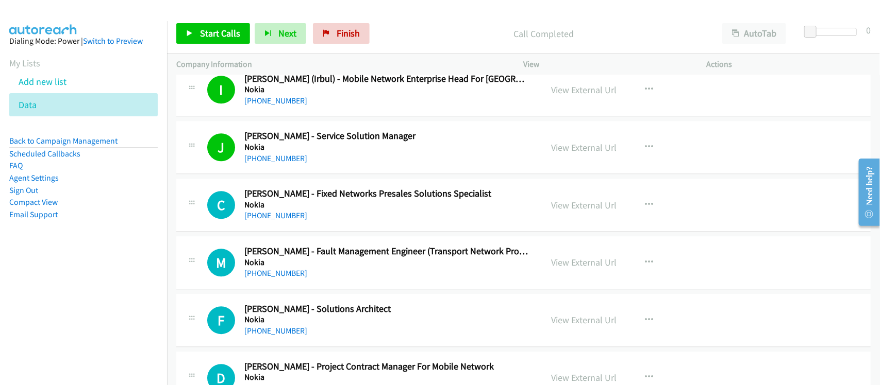
click at [344, 161] on div "[PHONE_NUMBER]" at bounding box center [386, 159] width 284 height 12
click at [555, 150] on link "View External Url" at bounding box center [583, 148] width 65 height 12
drag, startPoint x: 279, startPoint y: 213, endPoint x: 321, endPoint y: 212, distance: 42.3
click at [279, 213] on link "[PHONE_NUMBER]" at bounding box center [275, 216] width 63 height 10
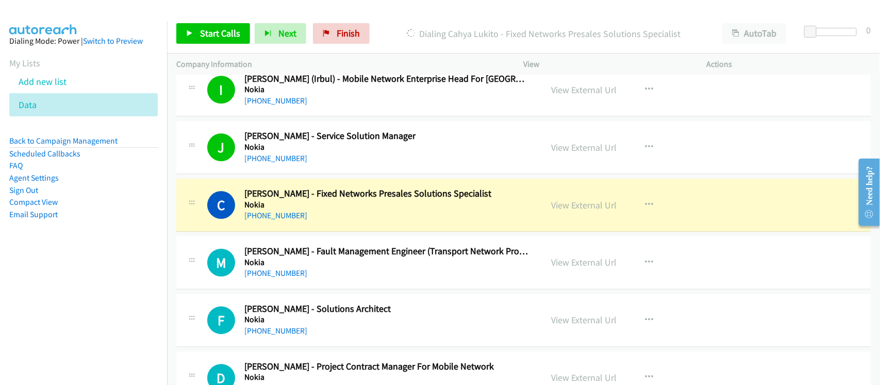
click at [50, 267] on nav "Dialing Mode: Power | Switch to Preview My Lists Add new list Data Back to Camp…" at bounding box center [83, 213] width 167 height 385
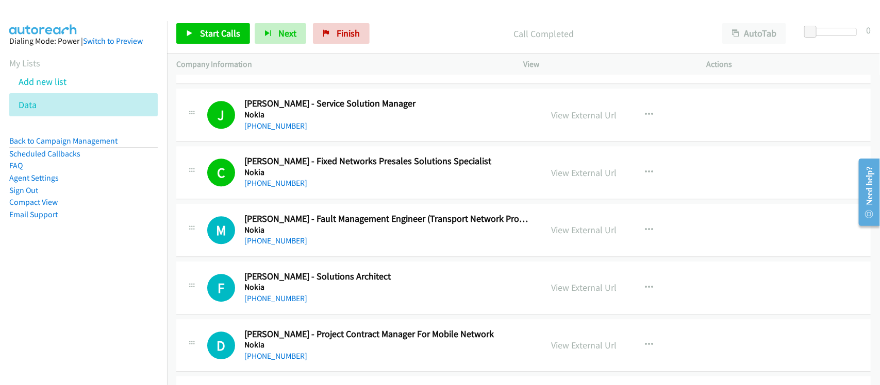
scroll to position [1353, 0]
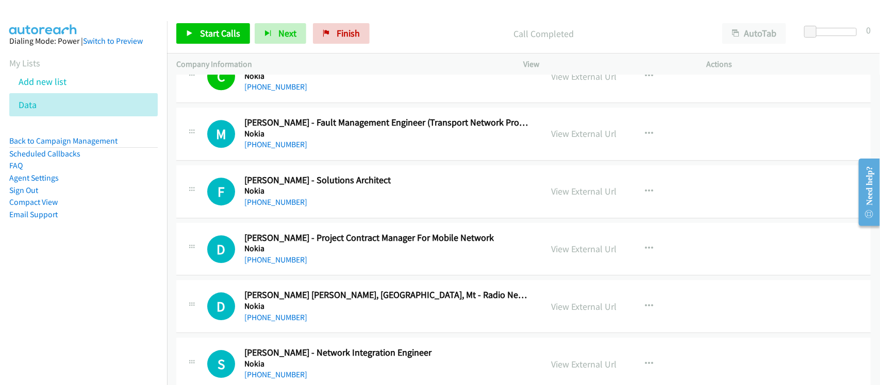
click at [106, 263] on aside "Dialing Mode: Power | Switch to Preview My Lists Add new list Data Back to Camp…" at bounding box center [83, 144] width 167 height 246
click at [350, 39] on span "Finish" at bounding box center [347, 33] width 23 height 12
